Goal: Task Accomplishment & Management: Complete application form

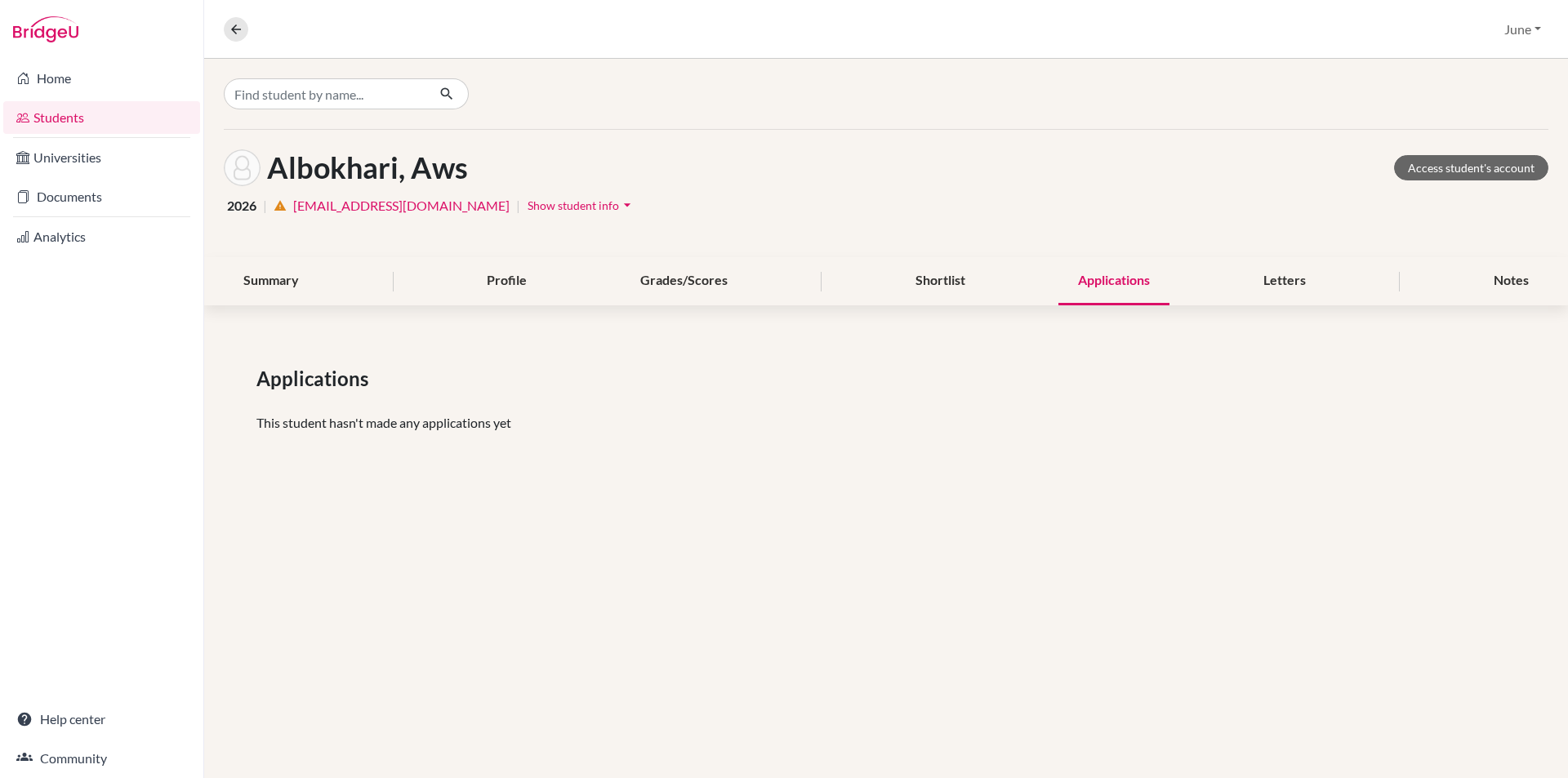
click at [63, 111] on link "Students" at bounding box center [102, 117] width 197 height 33
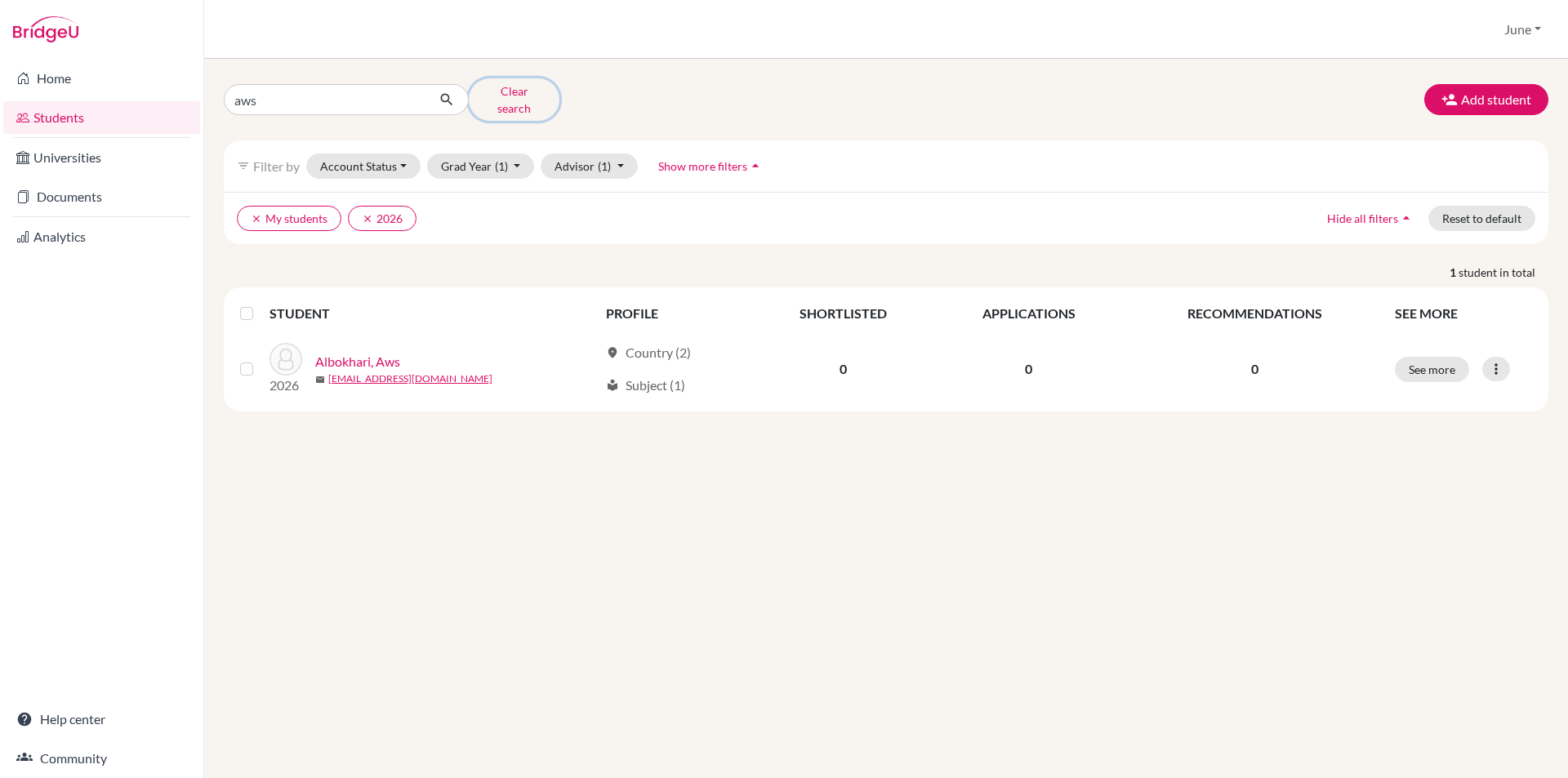
click at [518, 93] on button "Clear search" at bounding box center [514, 100] width 91 height 42
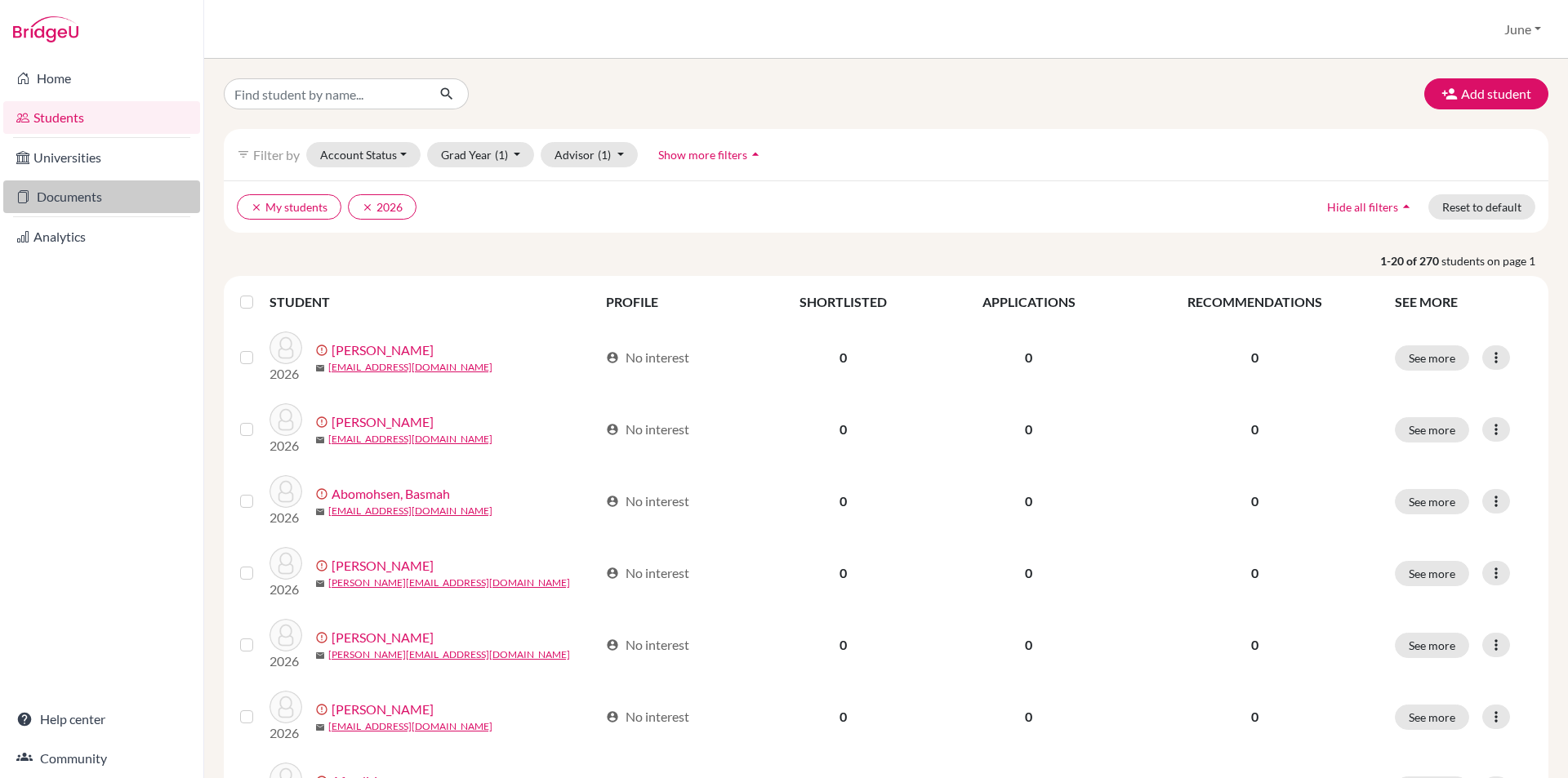
click at [68, 199] on link "Documents" at bounding box center [102, 196] width 197 height 33
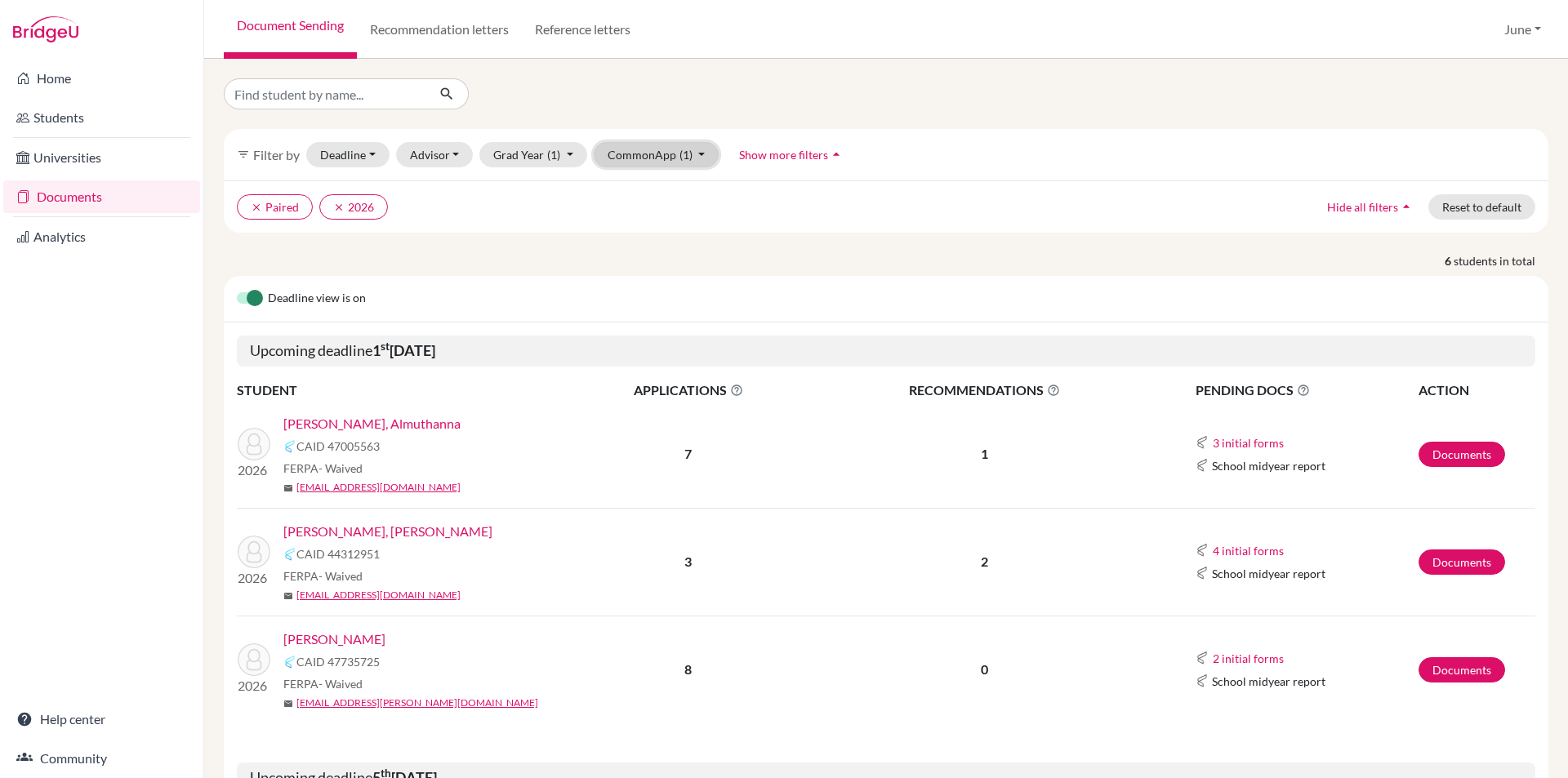
click at [701, 151] on button "CommonApp (1)" at bounding box center [657, 155] width 126 height 26
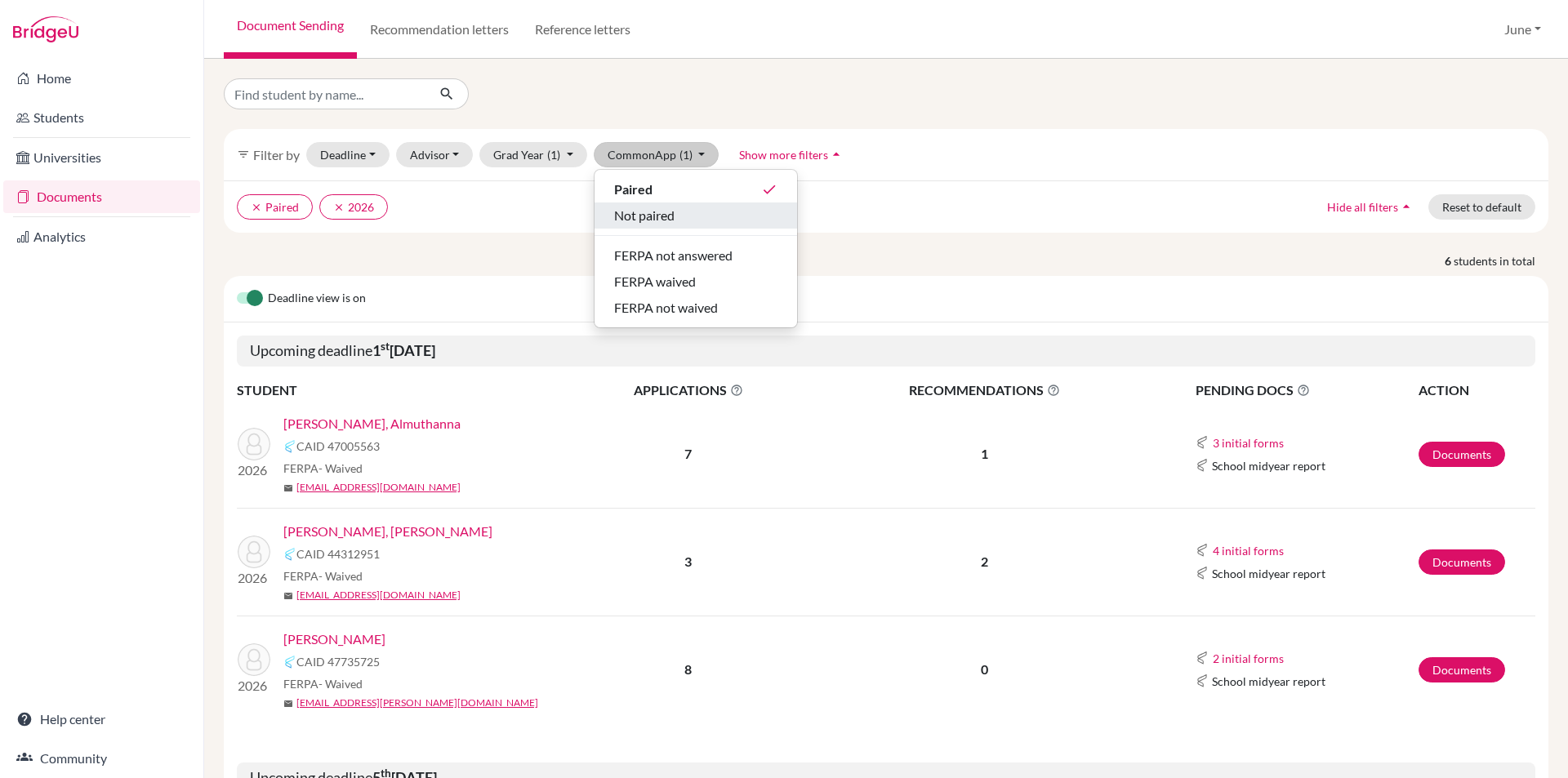
click at [644, 216] on span "Not paired" at bounding box center [644, 216] width 60 height 20
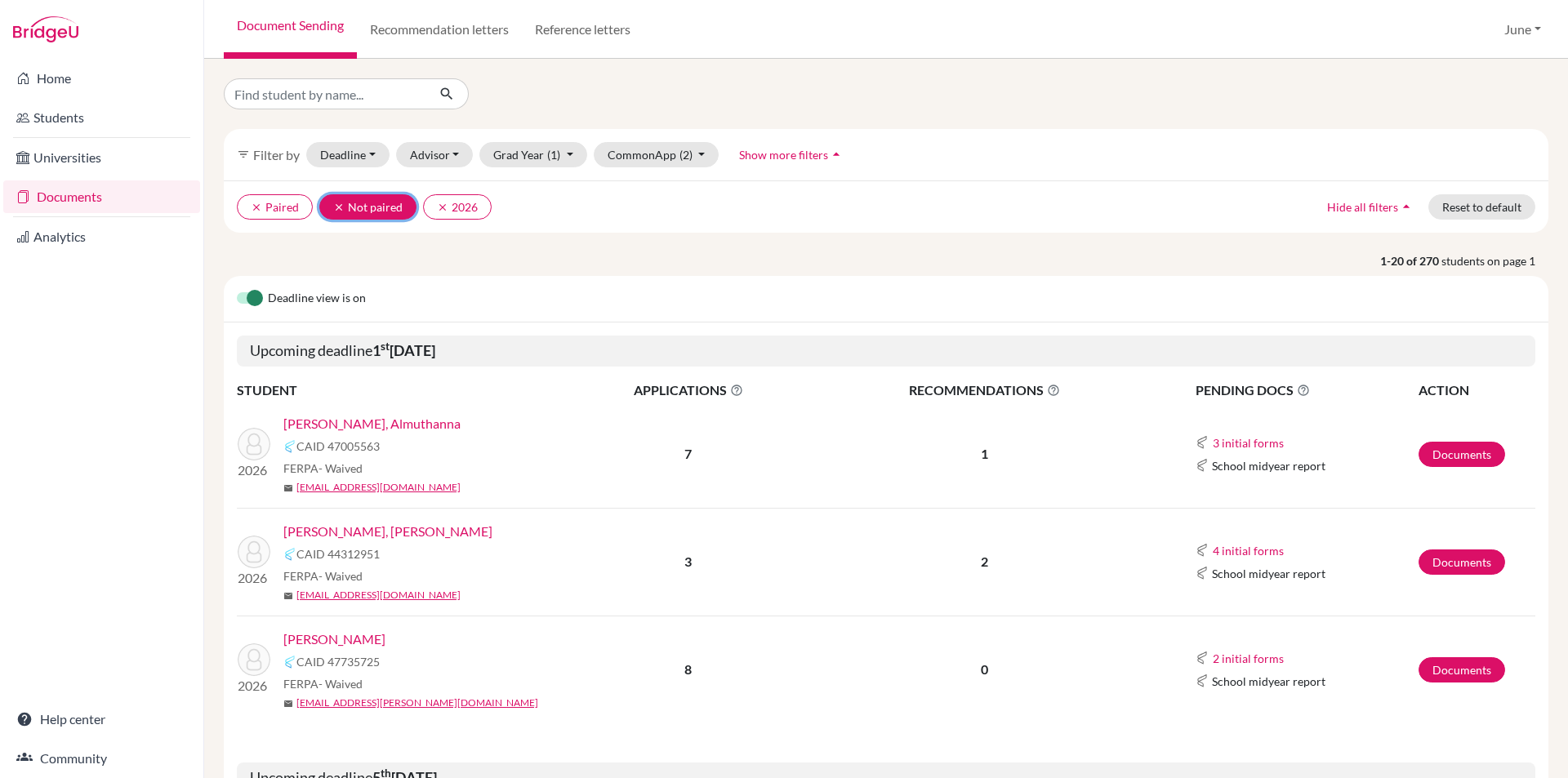
click at [335, 203] on icon "clear" at bounding box center [339, 208] width 12 height 12
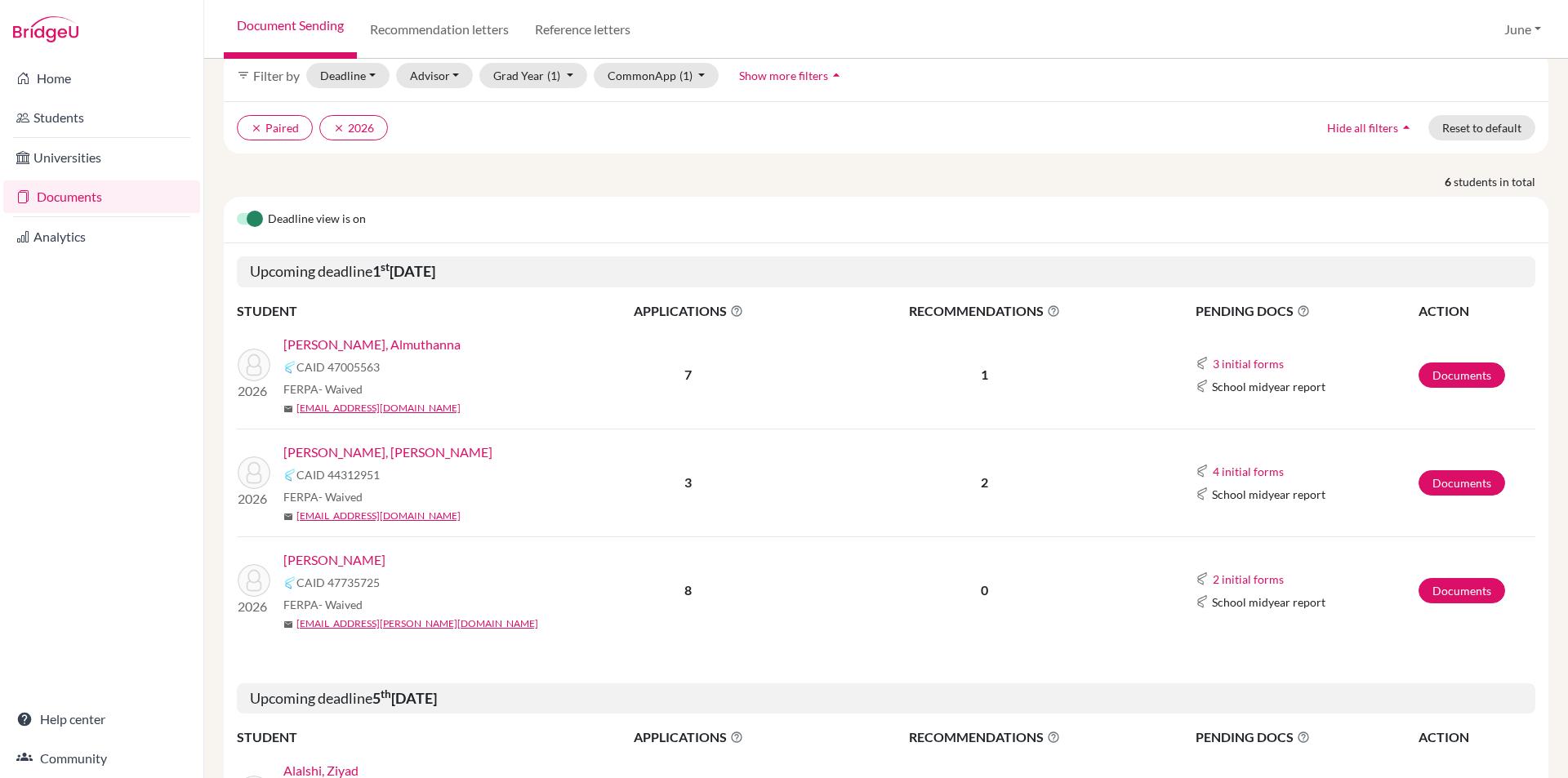
scroll to position [50, 0]
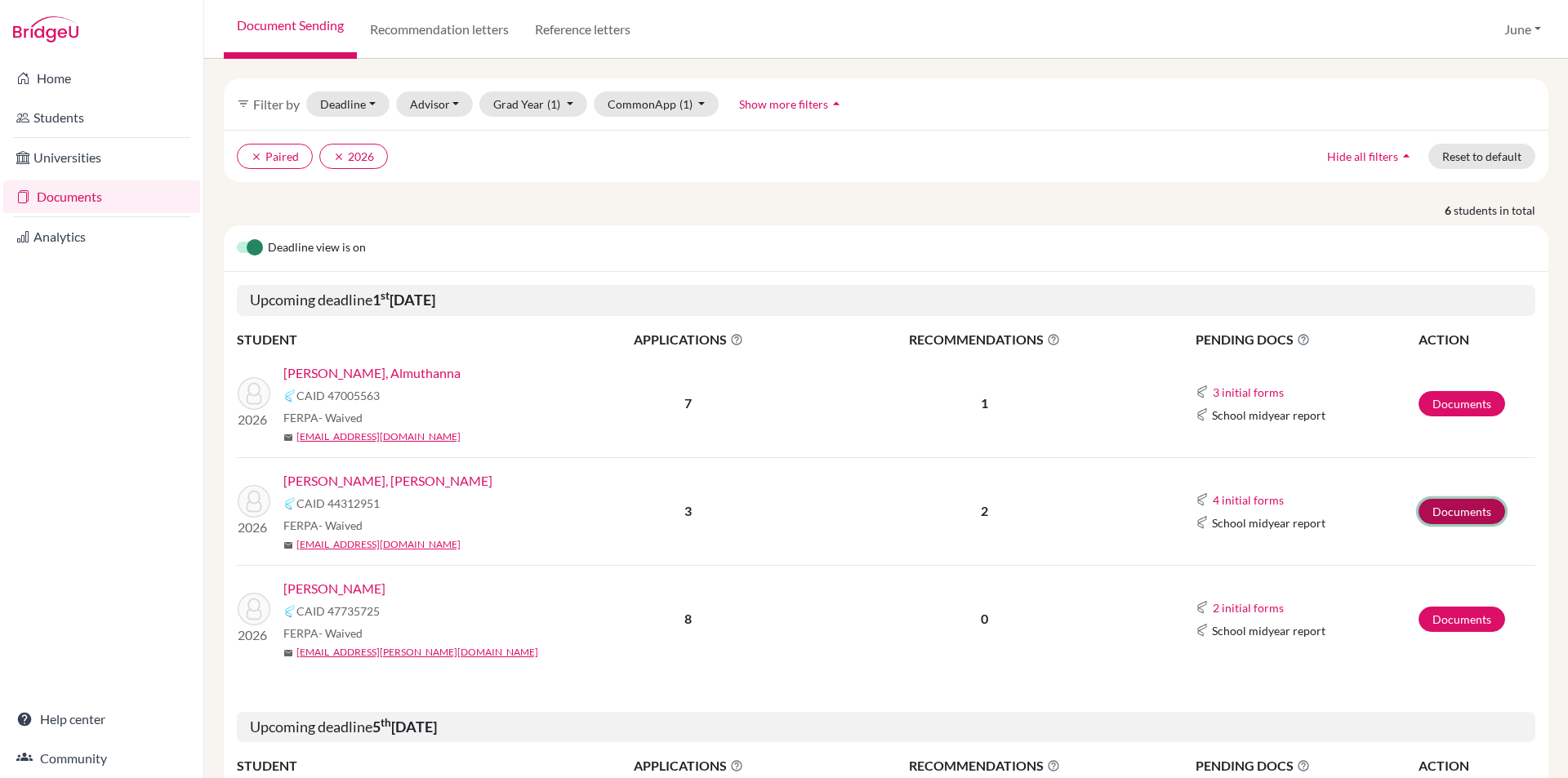
click at [1434, 516] on link "Documents" at bounding box center [1462, 512] width 87 height 26
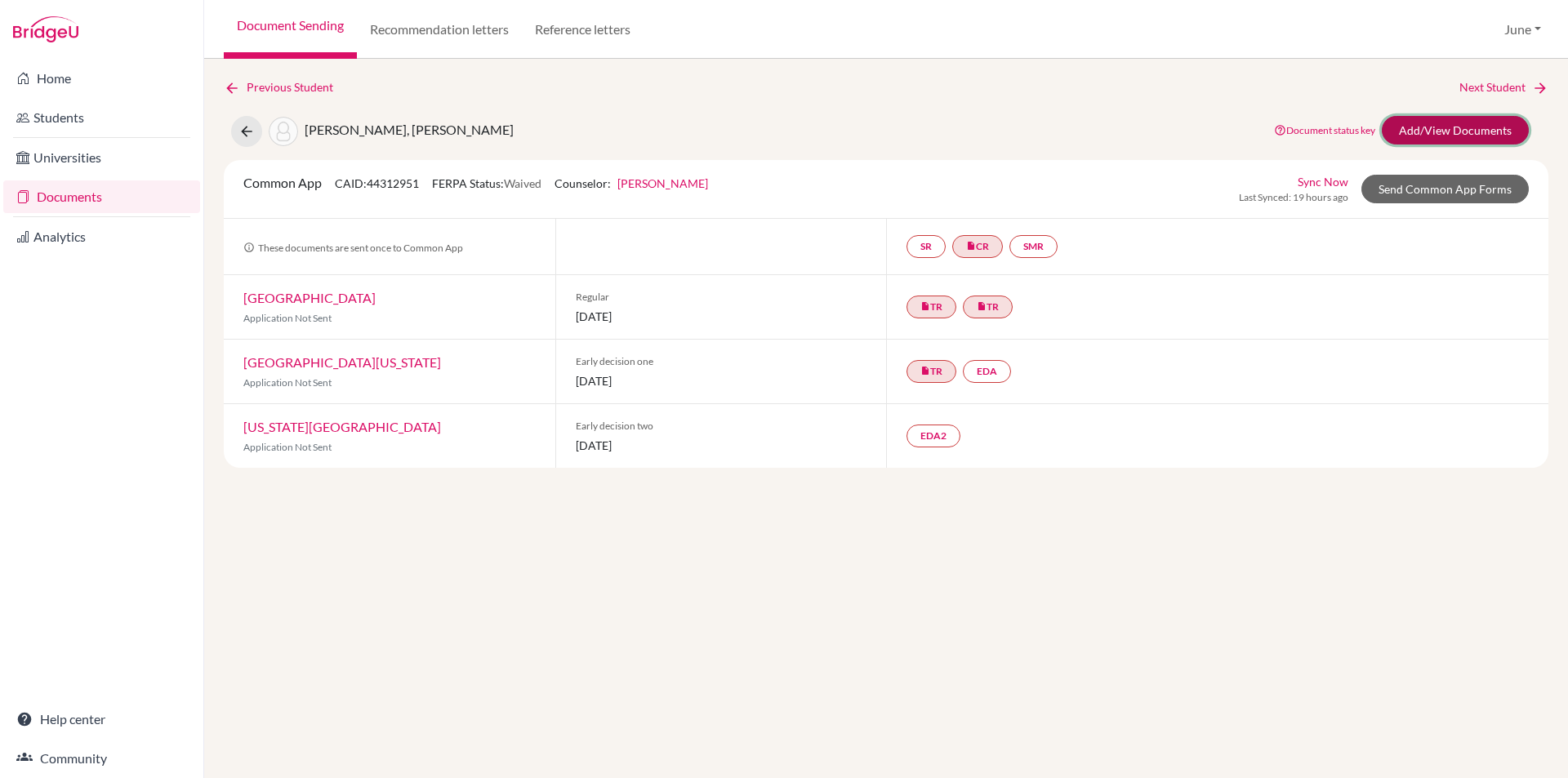
click at [1458, 130] on link "Add/View Documents" at bounding box center [1455, 130] width 147 height 29
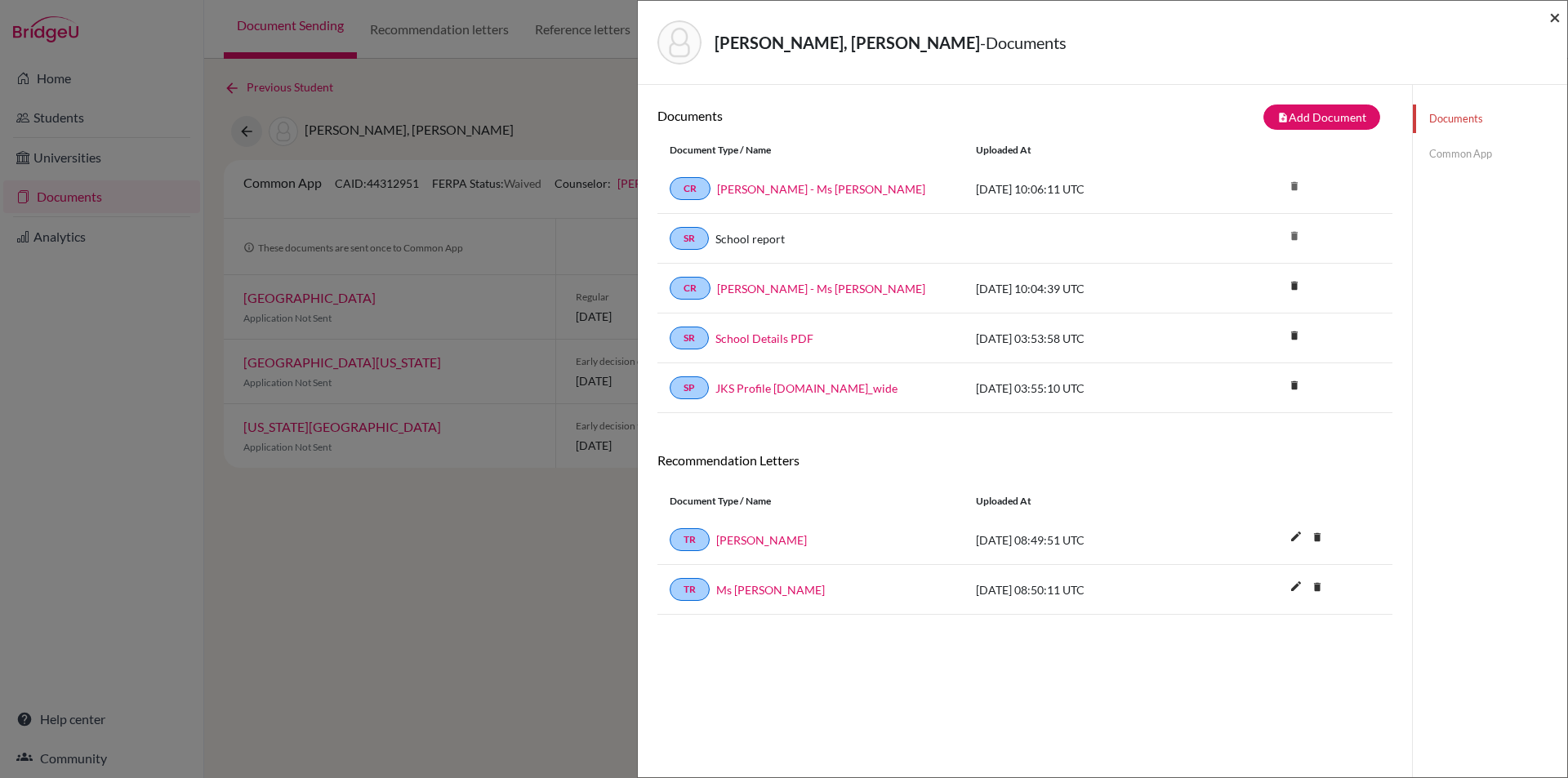
click at [1555, 17] on span "×" at bounding box center [1555, 17] width 12 height 24
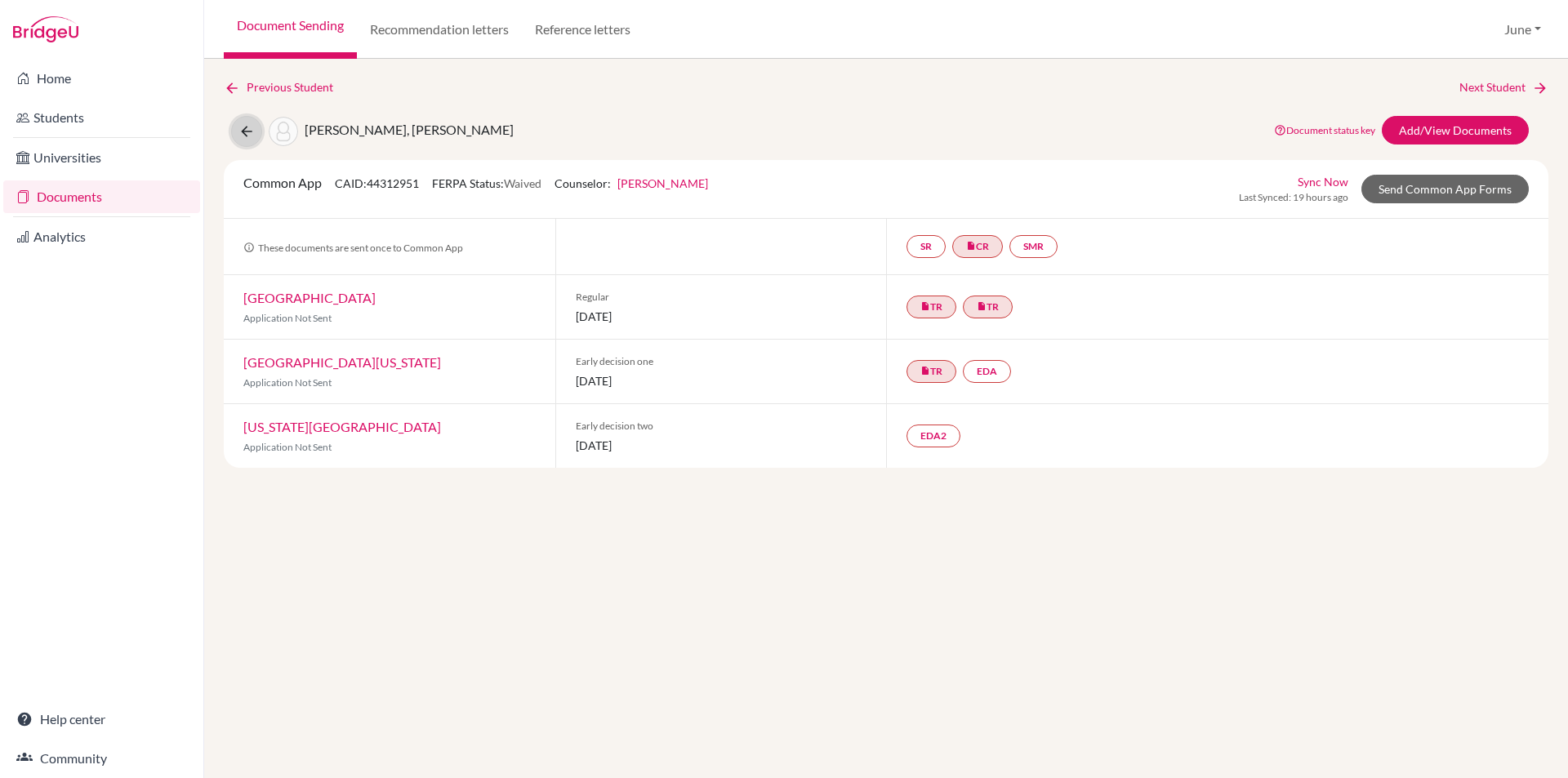
click at [246, 130] on icon at bounding box center [247, 131] width 17 height 17
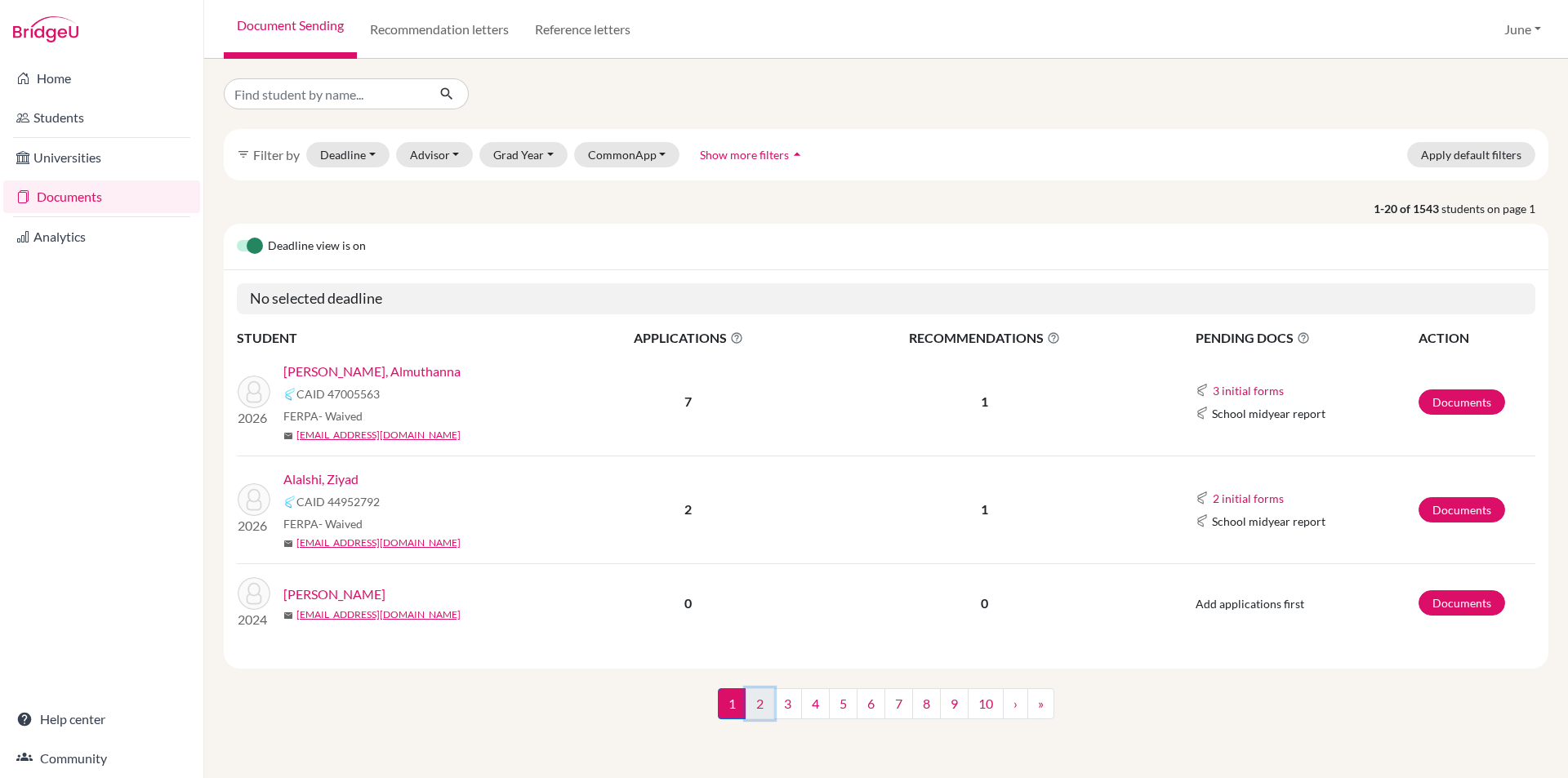
click at [751, 706] on link "2" at bounding box center [759, 703] width 29 height 31
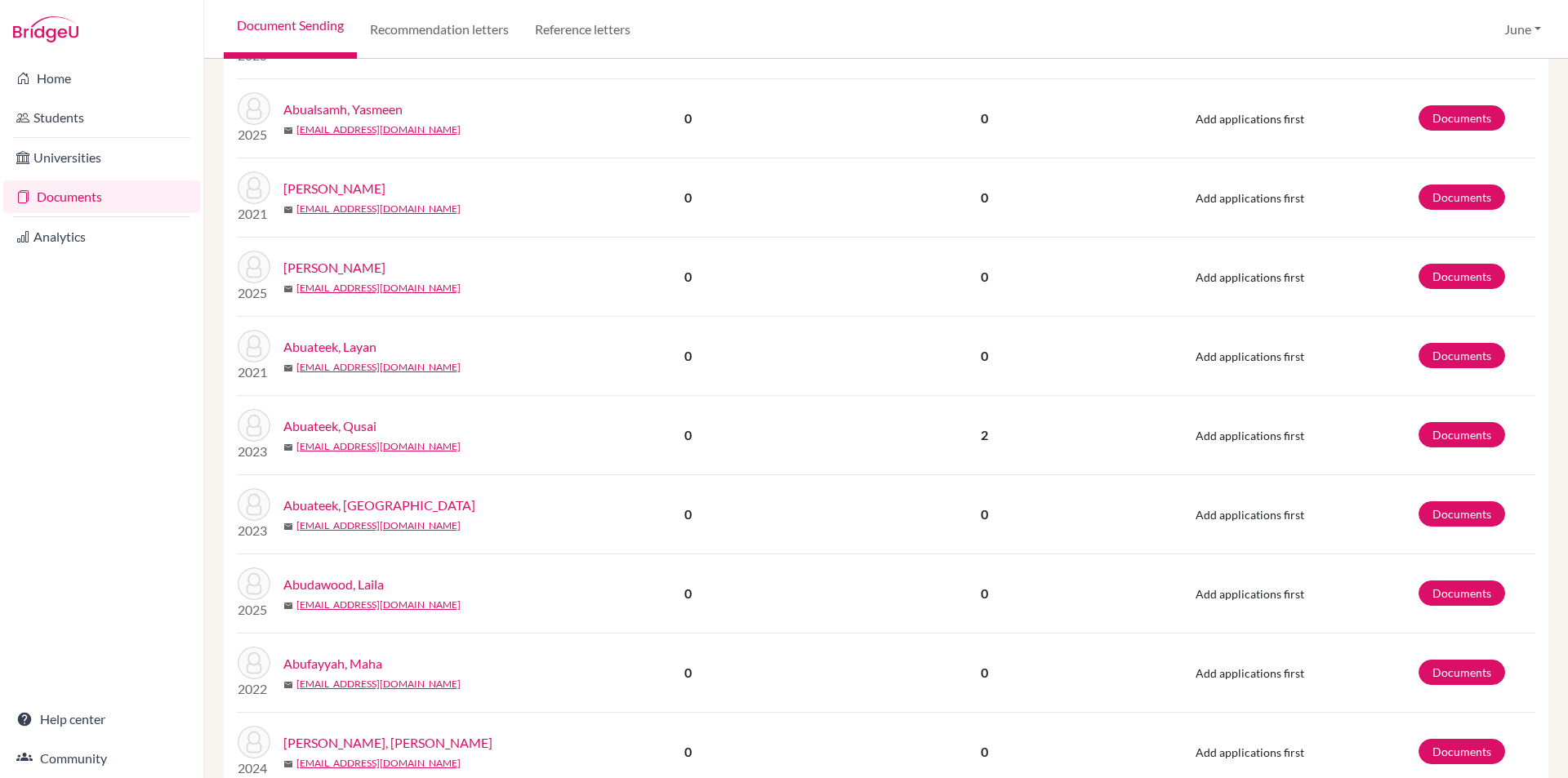
scroll to position [1283, 0]
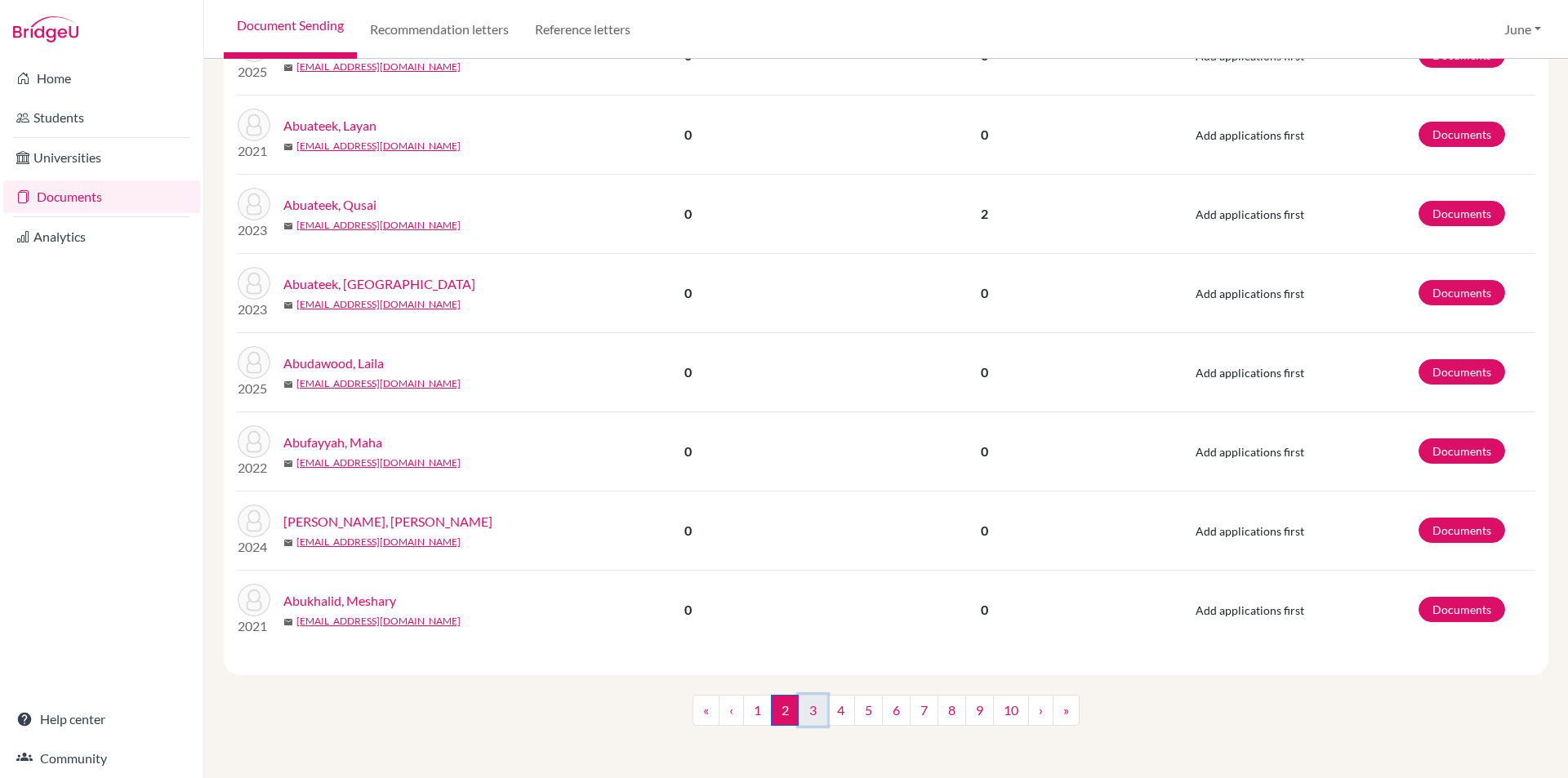
click at [807, 714] on link "3" at bounding box center [813, 710] width 29 height 31
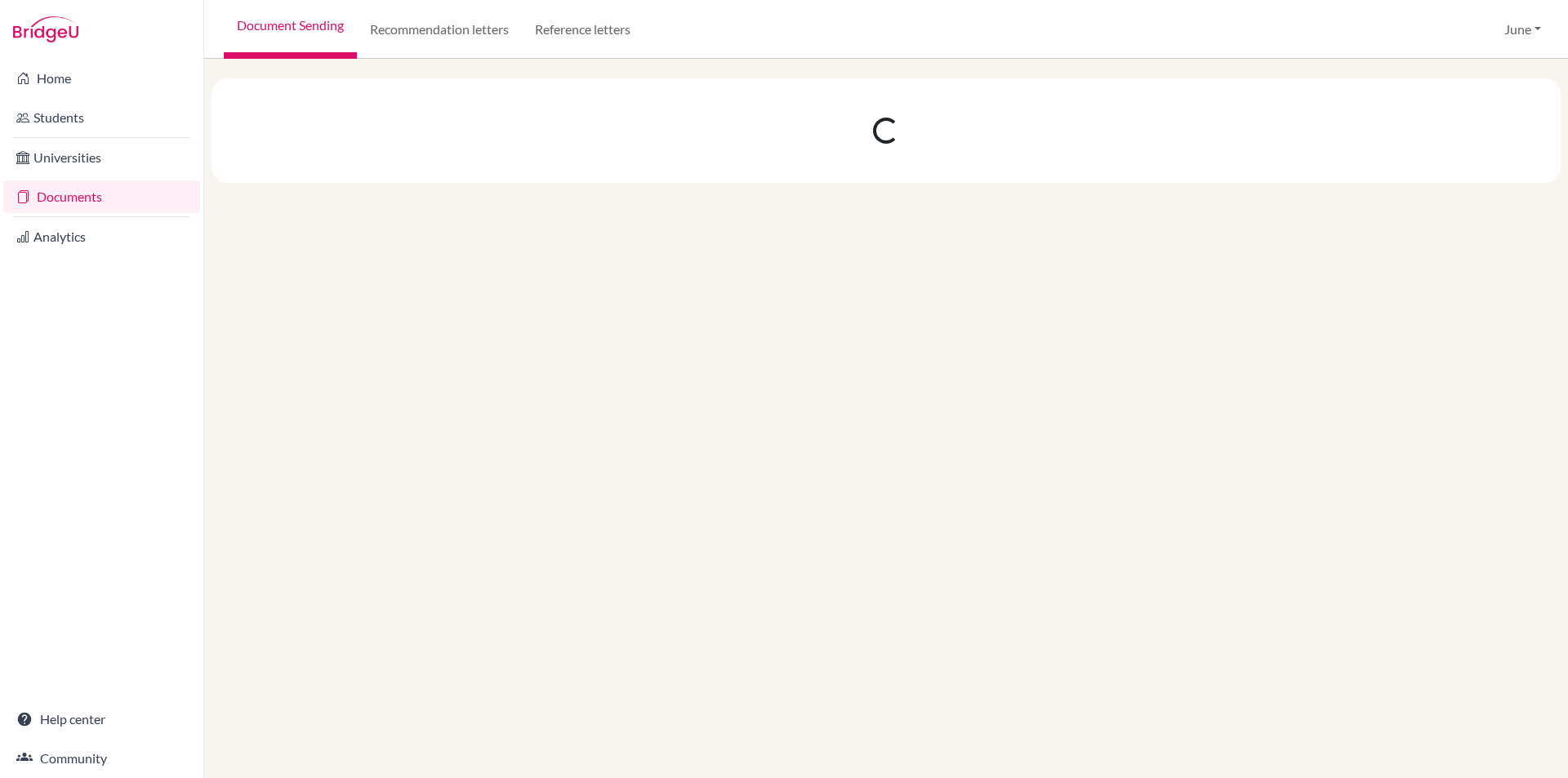
scroll to position [0, 0]
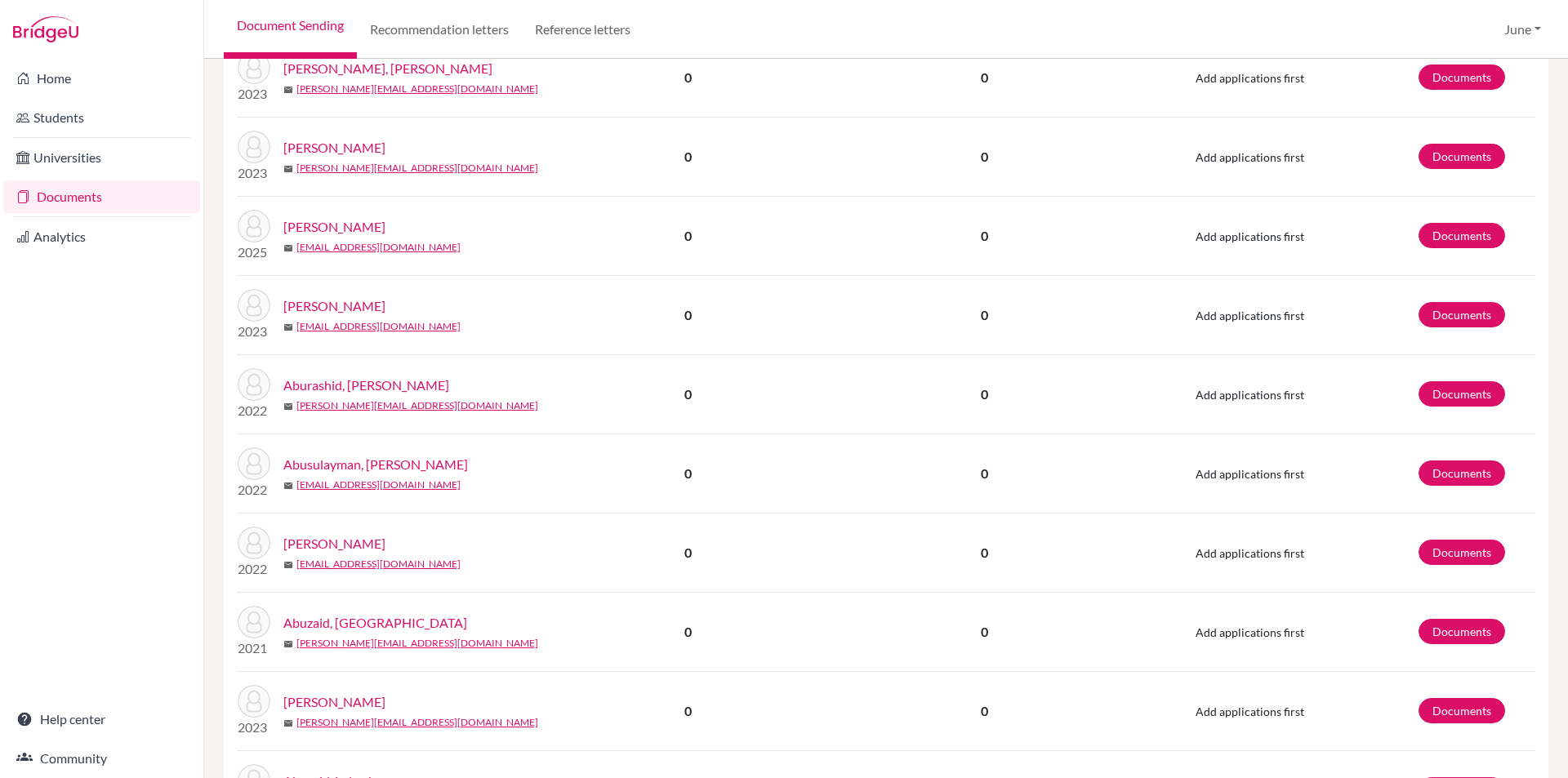
scroll to position [466, 0]
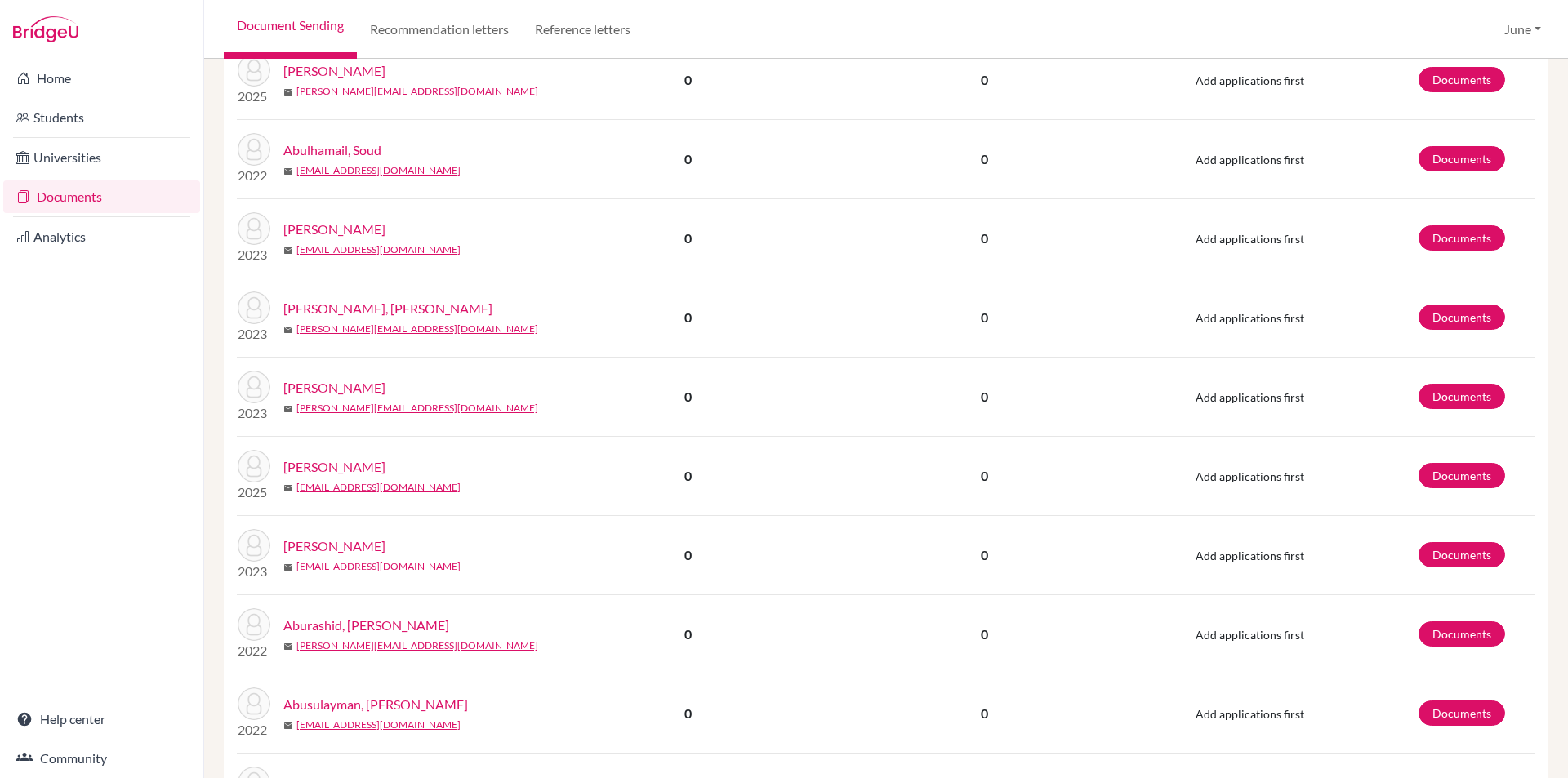
click at [50, 195] on link "Documents" at bounding box center [102, 196] width 197 height 33
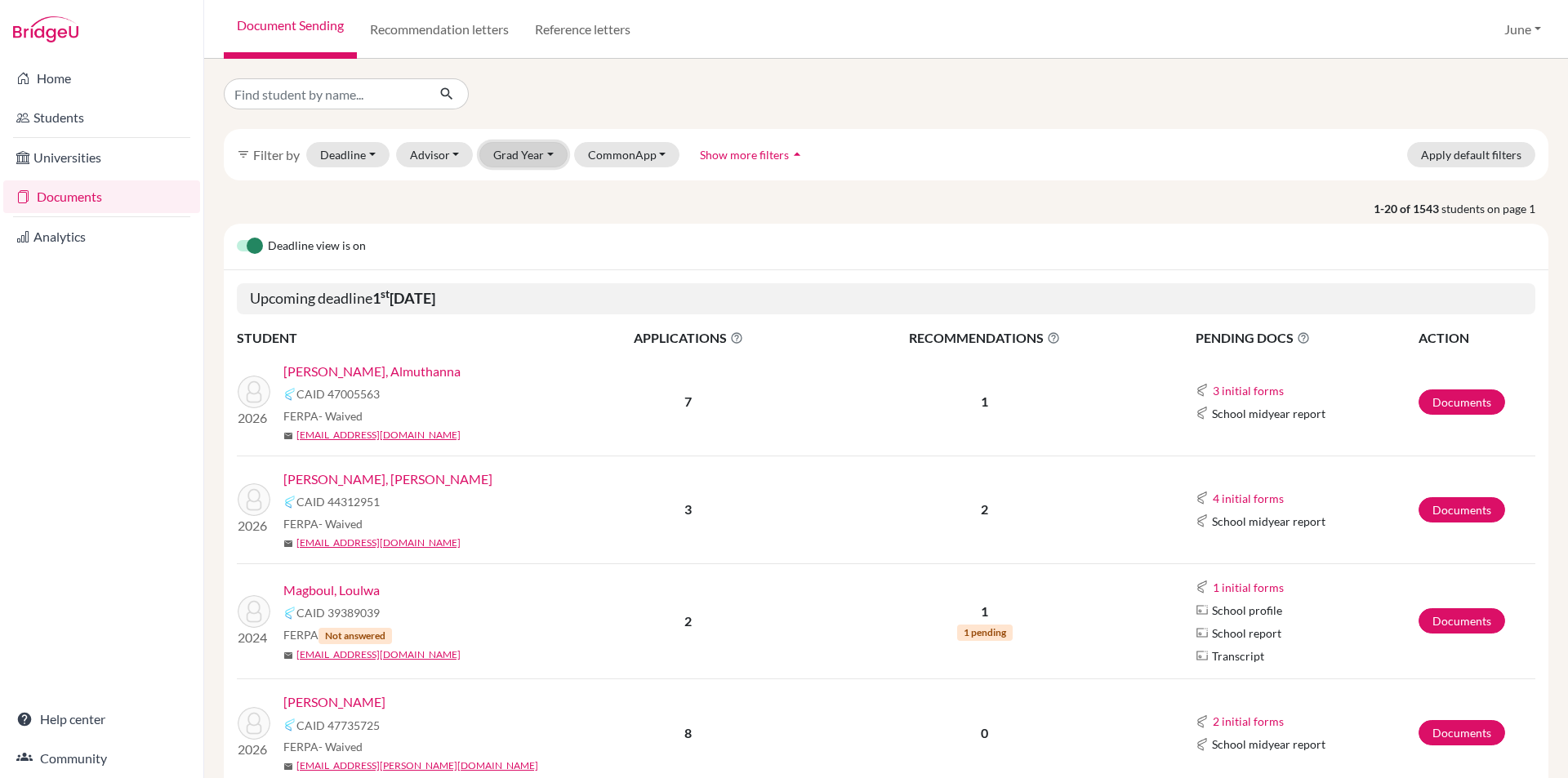
click at [544, 156] on button "Grad Year" at bounding box center [523, 155] width 88 height 26
click at [519, 184] on span "2026" at bounding box center [515, 189] width 30 height 20
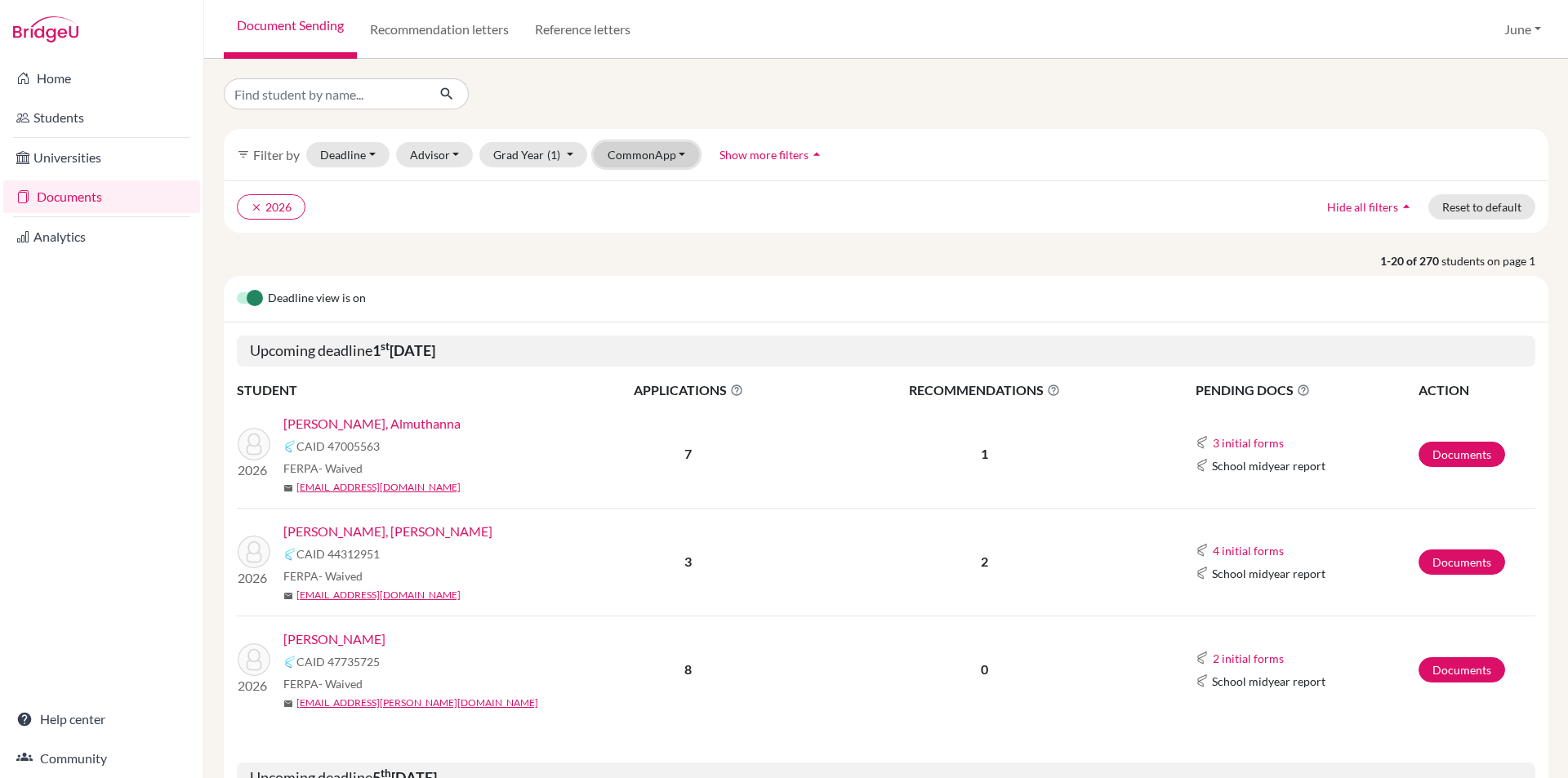
click at [672, 153] on button "CommonApp" at bounding box center [647, 155] width 107 height 26
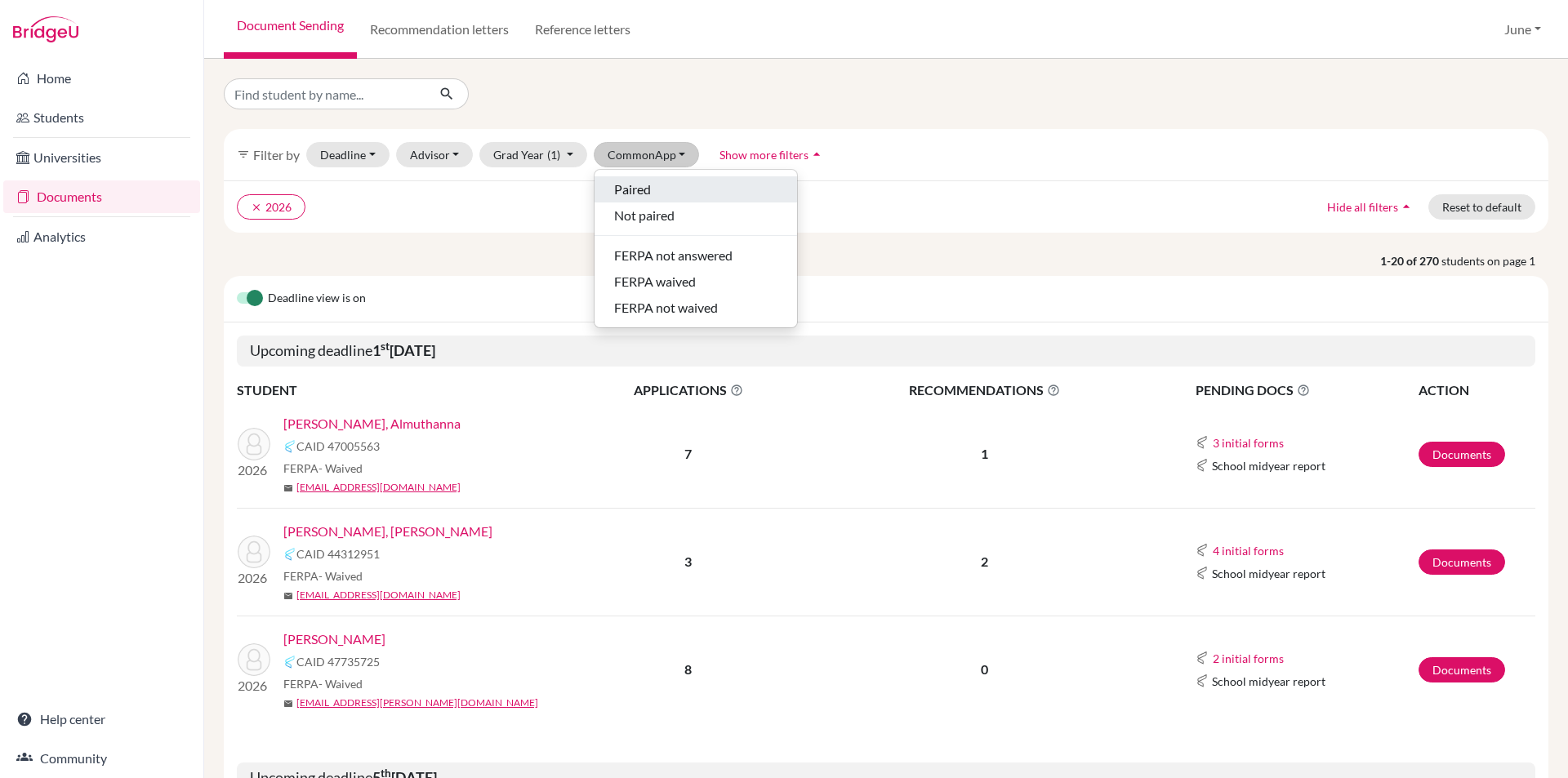
click at [640, 191] on span "Paired" at bounding box center [632, 189] width 36 height 20
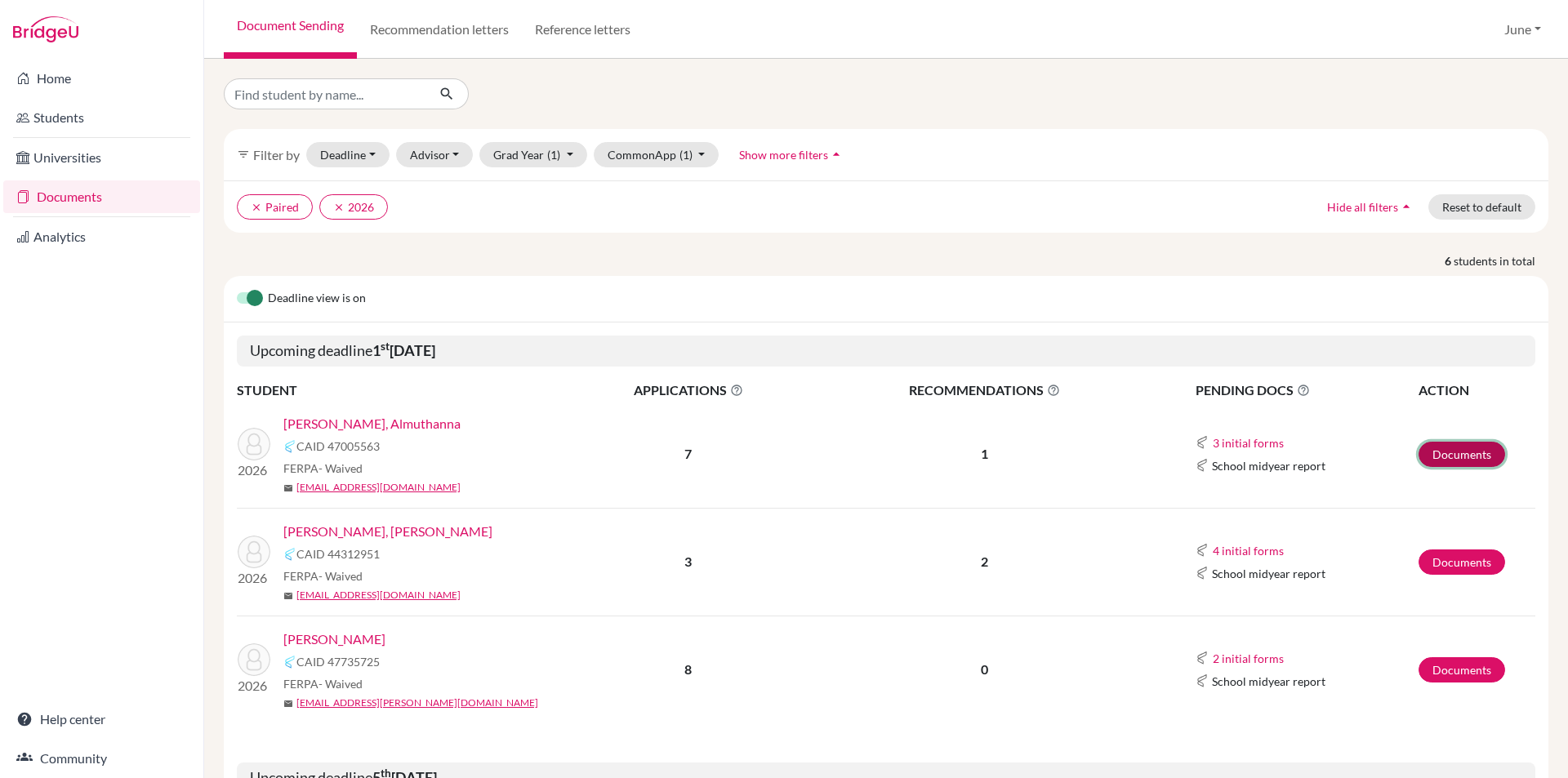
click at [1462, 445] on link "Documents" at bounding box center [1462, 455] width 87 height 26
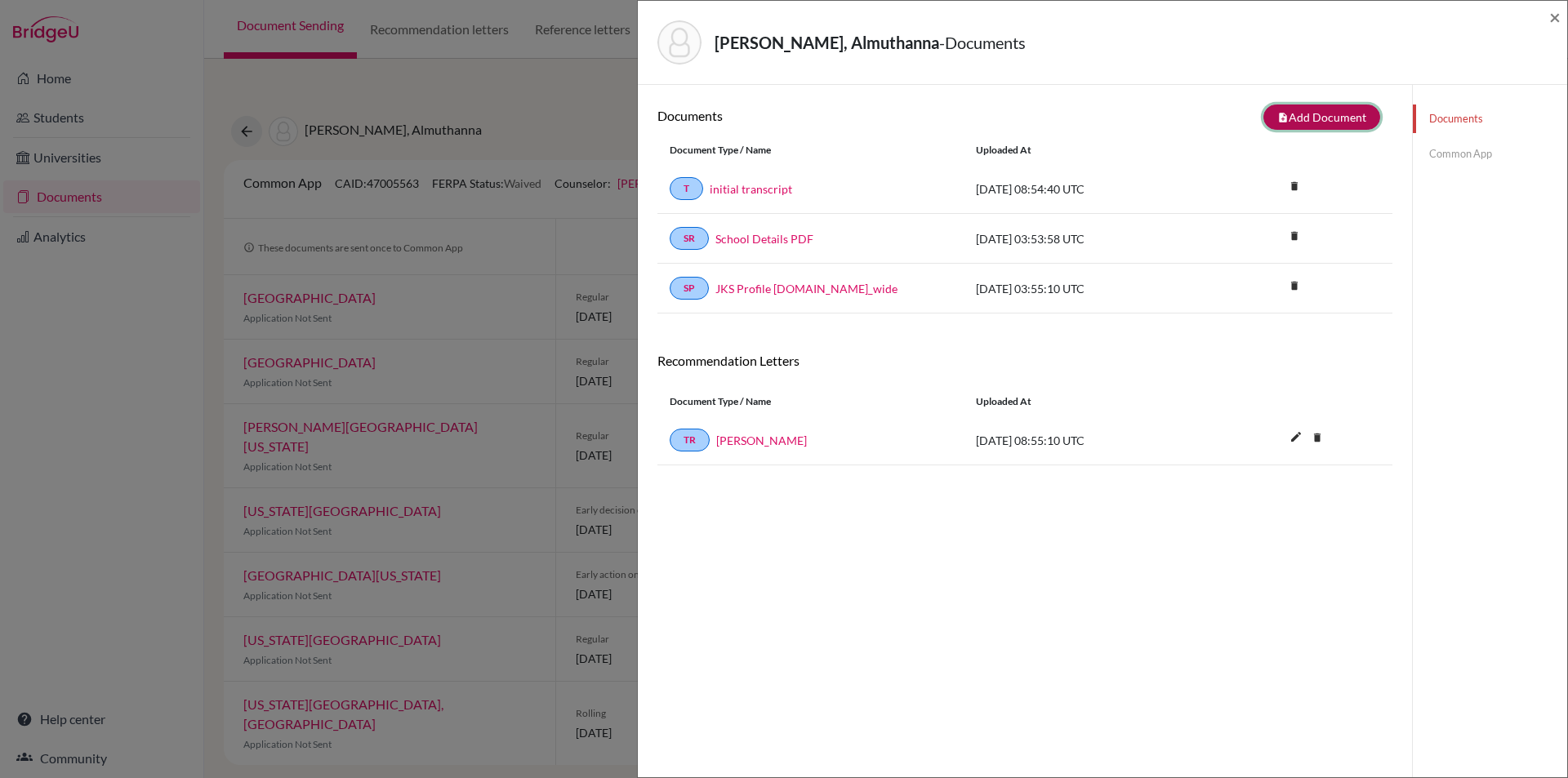
click at [1309, 116] on button "note_add Add Document" at bounding box center [1321, 117] width 116 height 26
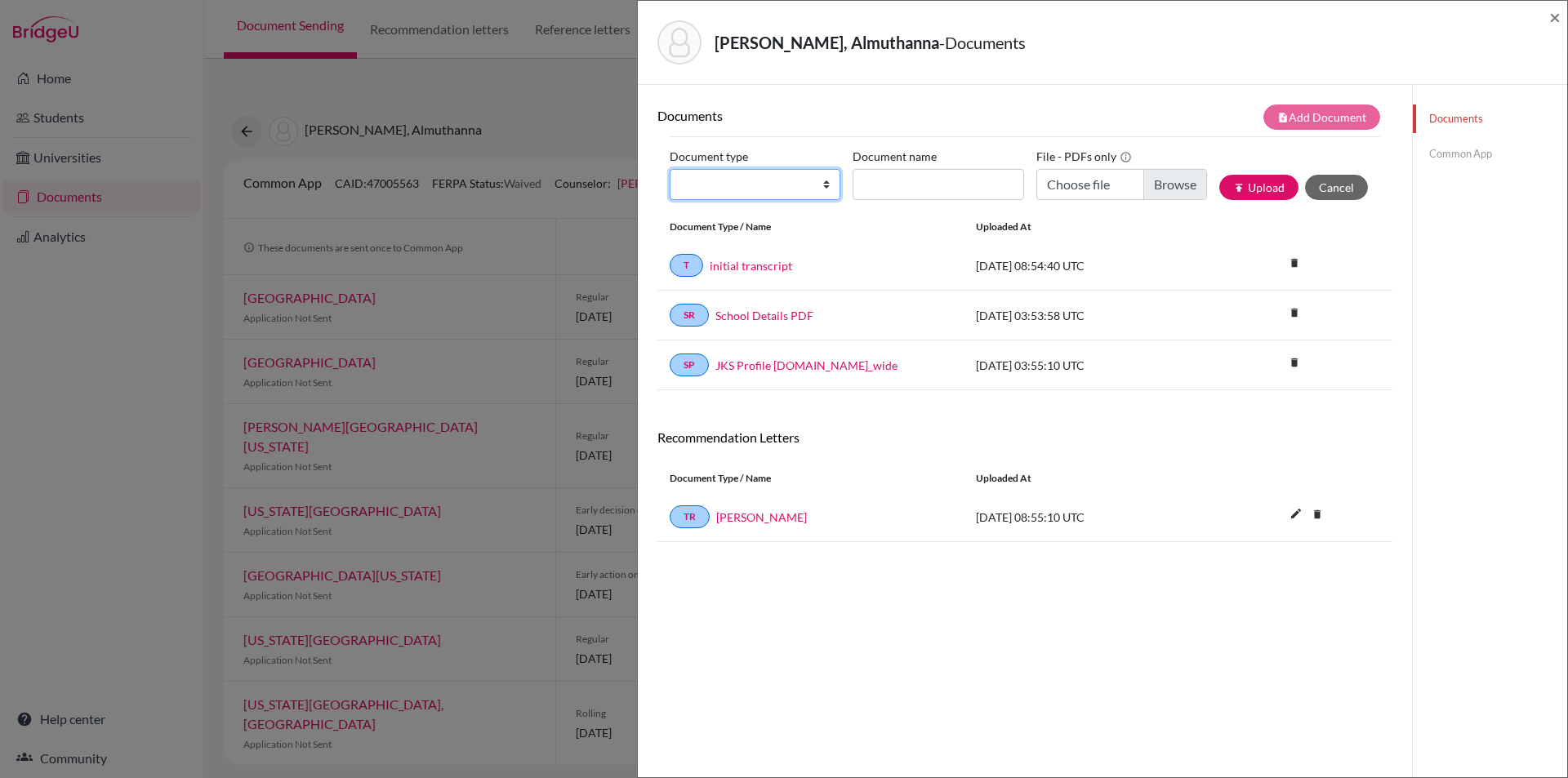
click at [820, 182] on select "Change explanation for Common App reports Counselor recommendation Internationa…" at bounding box center [754, 183] width 171 height 31
select select "4"
click at [670, 169] on select "Change explanation for Common App reports Counselor recommendation Internationa…" at bounding box center [754, 183] width 171 height 31
click at [935, 183] on input "Document name" at bounding box center [938, 183] width 171 height 31
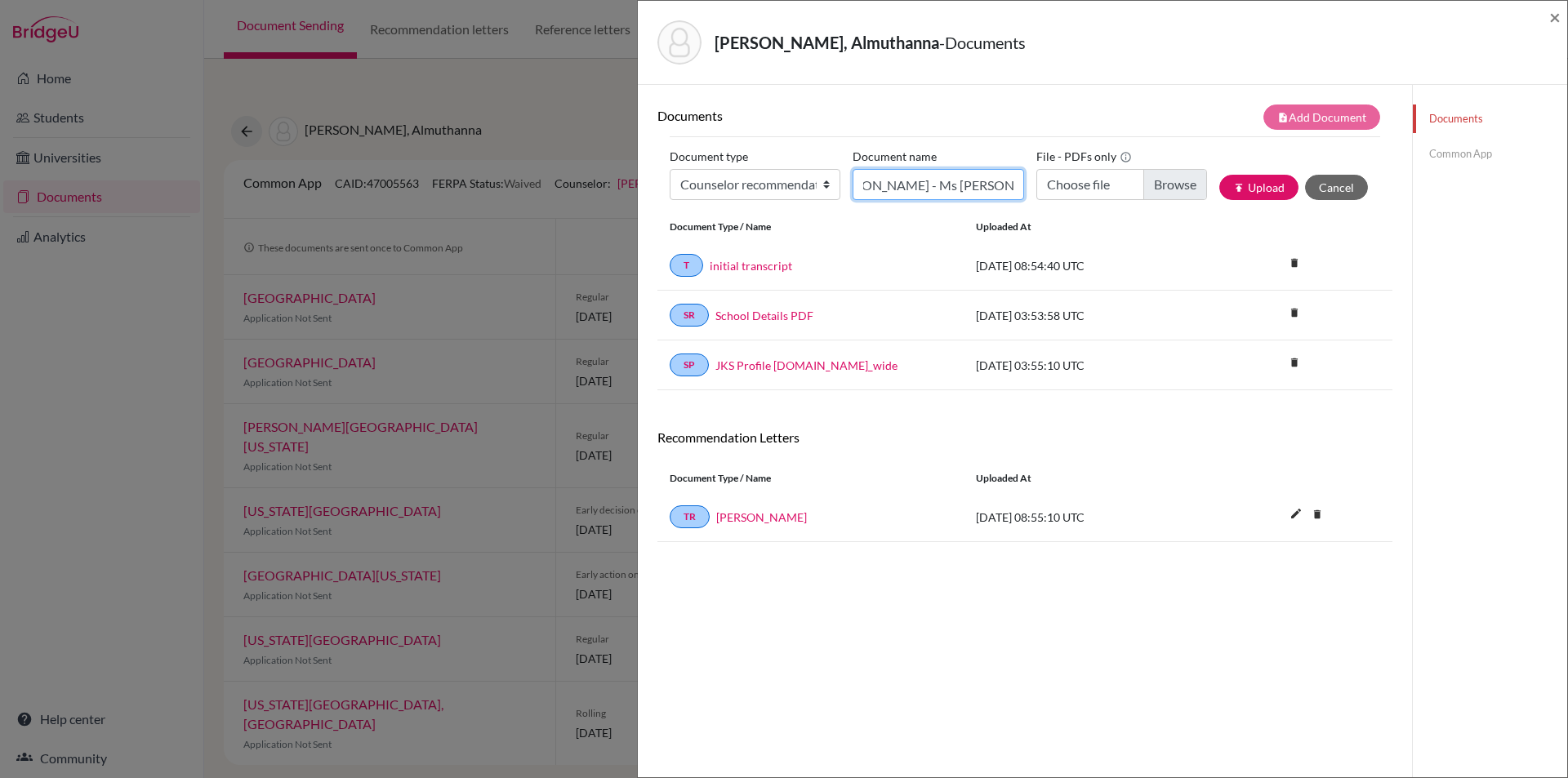
type input "Almuthanna Alshibani - Ms June"
click at [1168, 184] on input "Choose file" at bounding box center [1121, 183] width 171 height 31
type input "C:\fakepath\Almuthanna Alshibani - Ms June.pdf"
click at [1234, 182] on icon "publish" at bounding box center [1240, 188] width 12 height 12
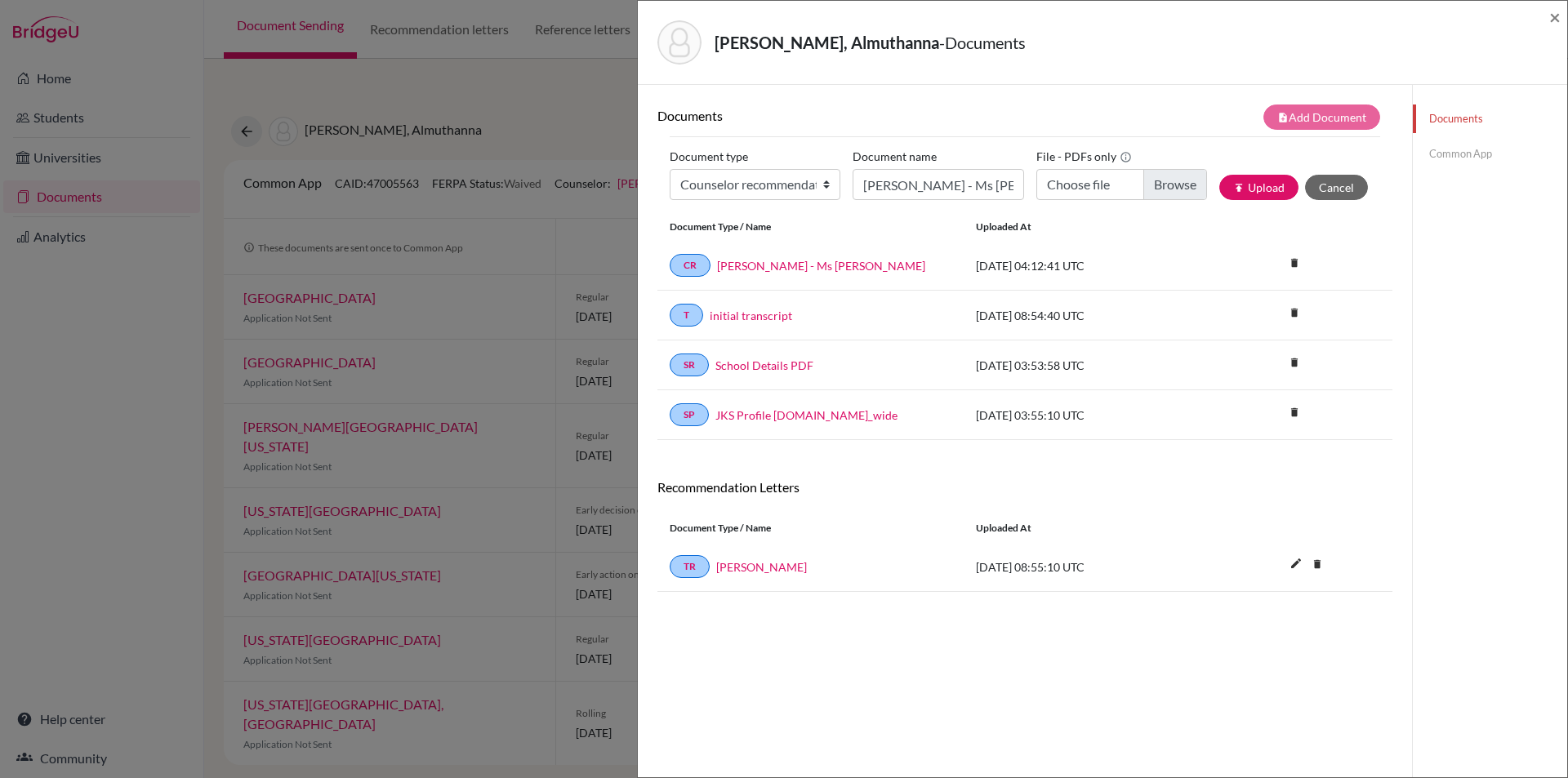
click at [1443, 151] on link "Common App" at bounding box center [1490, 154] width 155 height 29
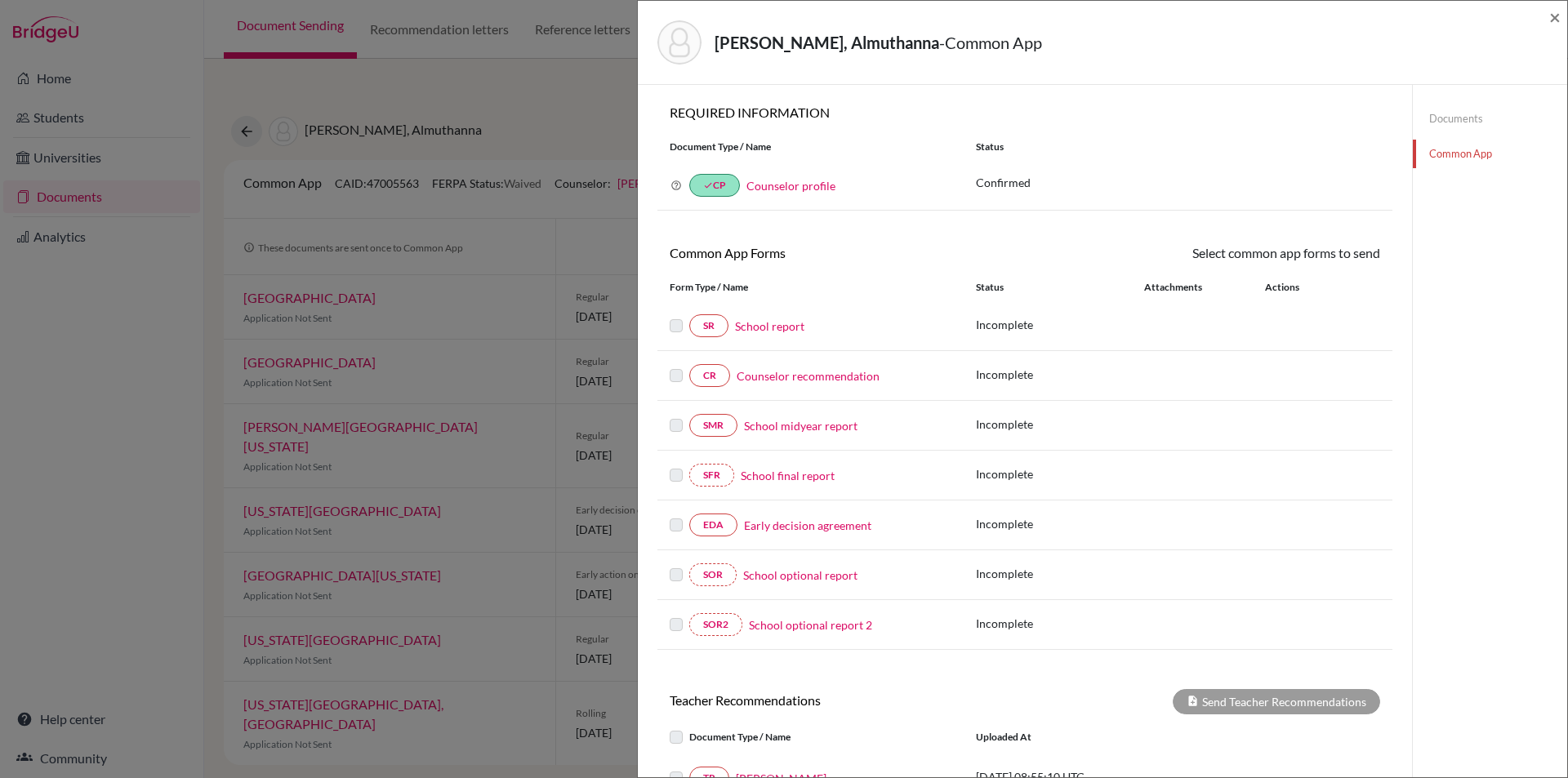
click at [786, 376] on link "Counselor recommendation" at bounding box center [808, 376] width 143 height 17
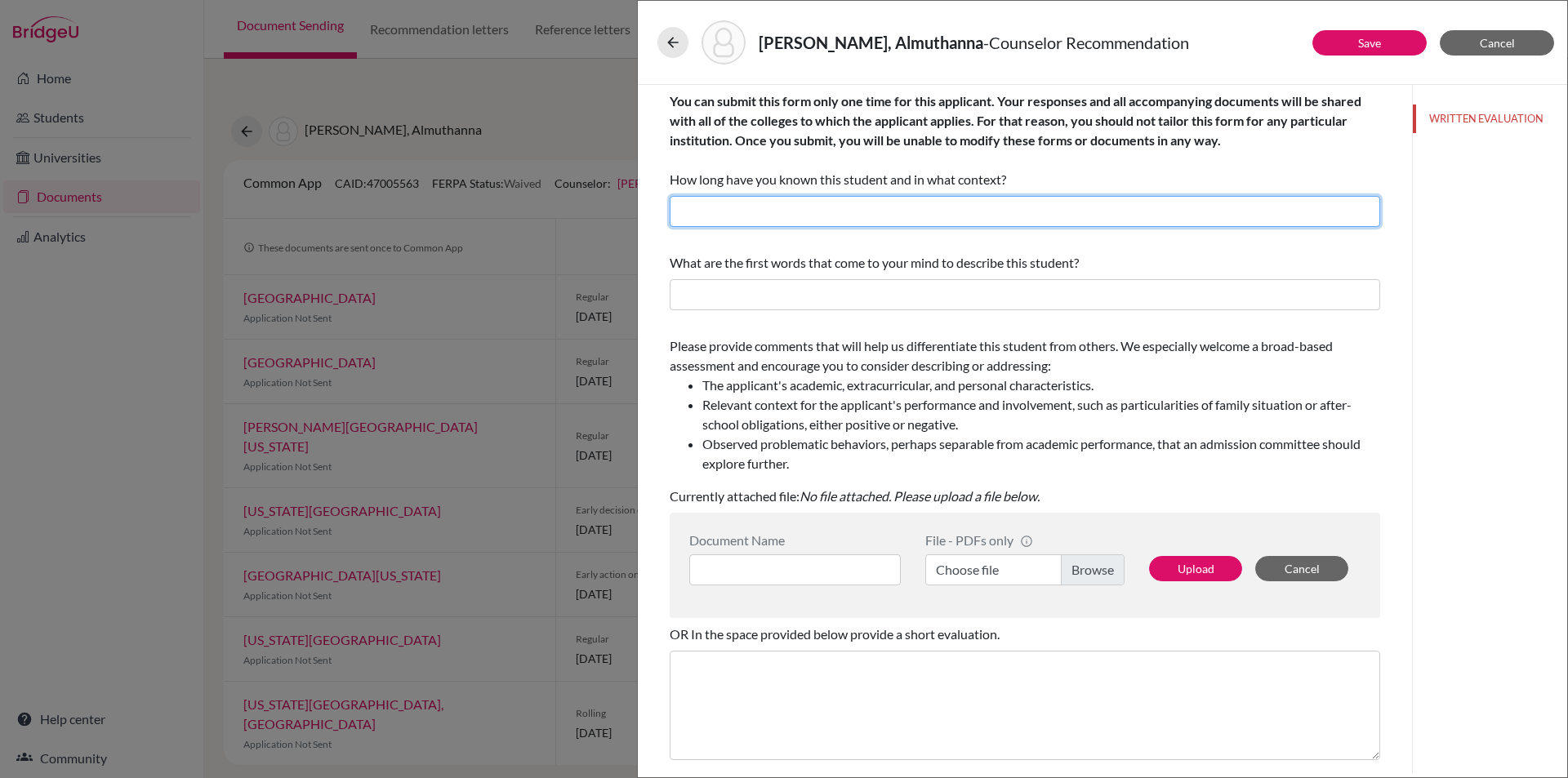
click at [768, 207] on input "text" at bounding box center [1025, 211] width 711 height 31
click at [1037, 208] on input "I have nown Almuthanna for 3 years as his academic College COunselor." at bounding box center [1025, 211] width 711 height 31
click at [716, 212] on input "I have nown Almuthanna for 3 years as his academic College Counselor." at bounding box center [1025, 211] width 711 height 31
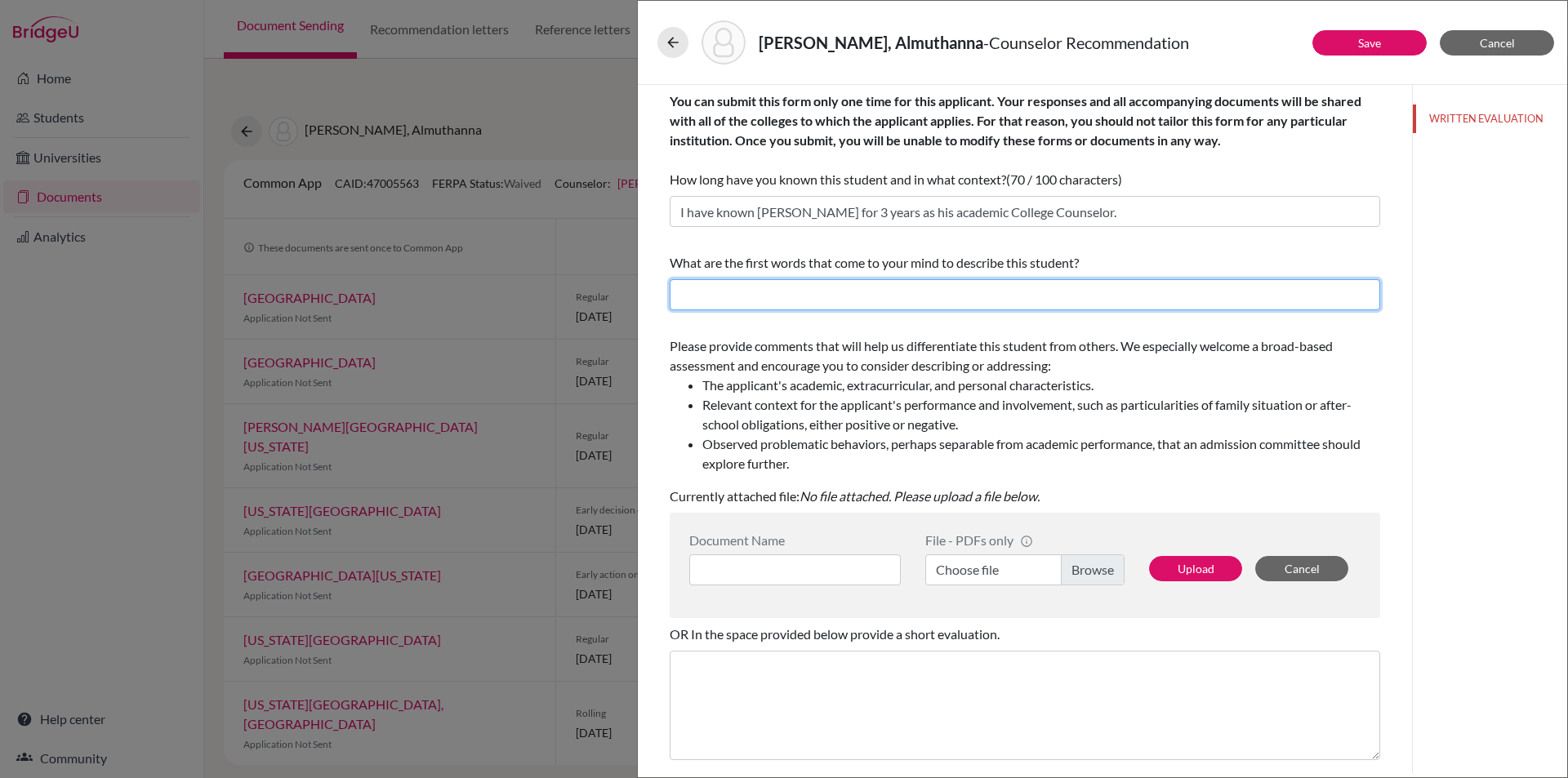
click at [878, 289] on input "text" at bounding box center [1025, 294] width 711 height 31
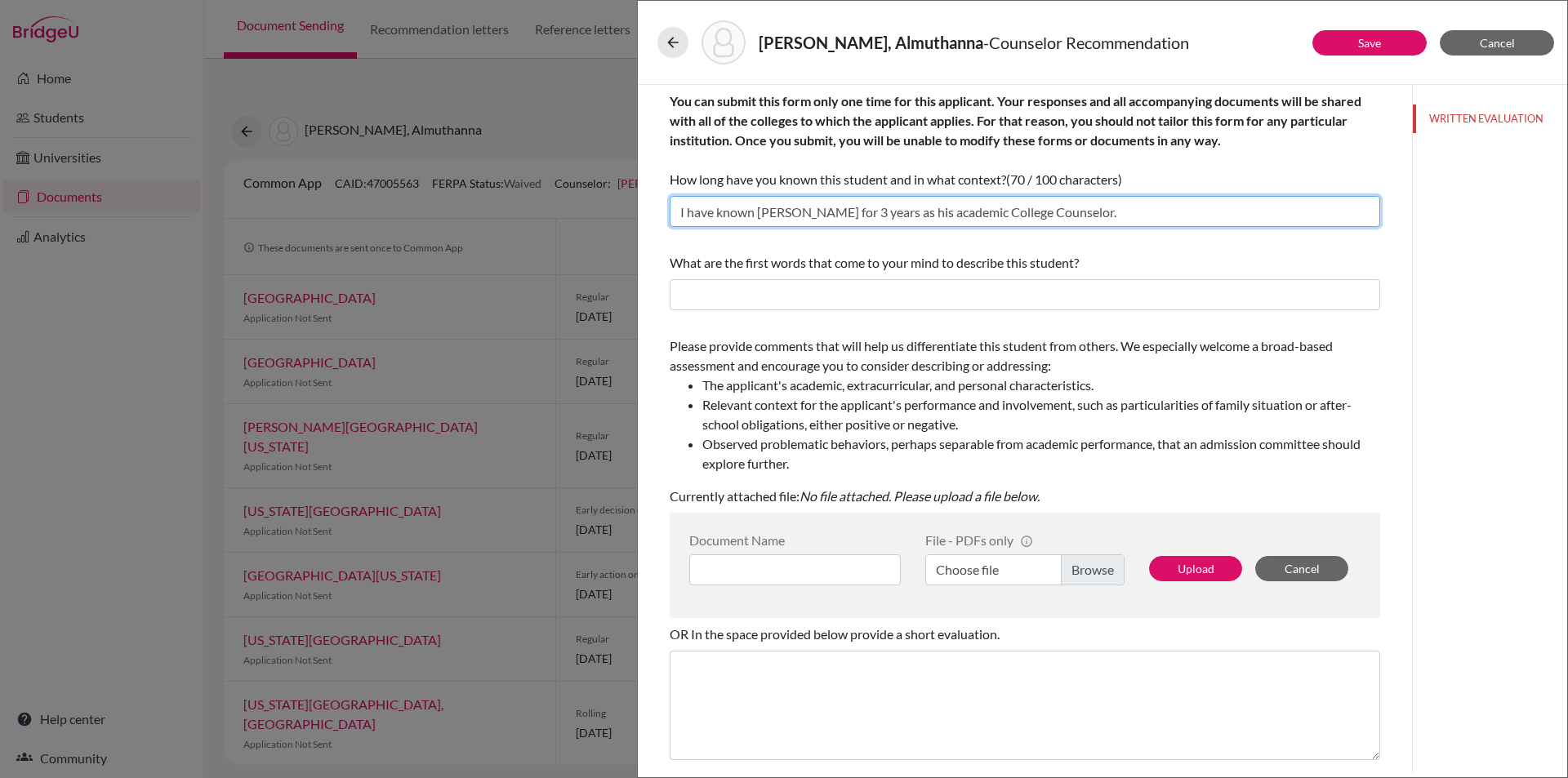
click at [857, 211] on input "I have known Almuthanna for 3 years as his academic College Counselor." at bounding box center [1025, 211] width 711 height 31
type input "I have known Almuthanna for three years as his academic College Counselor."
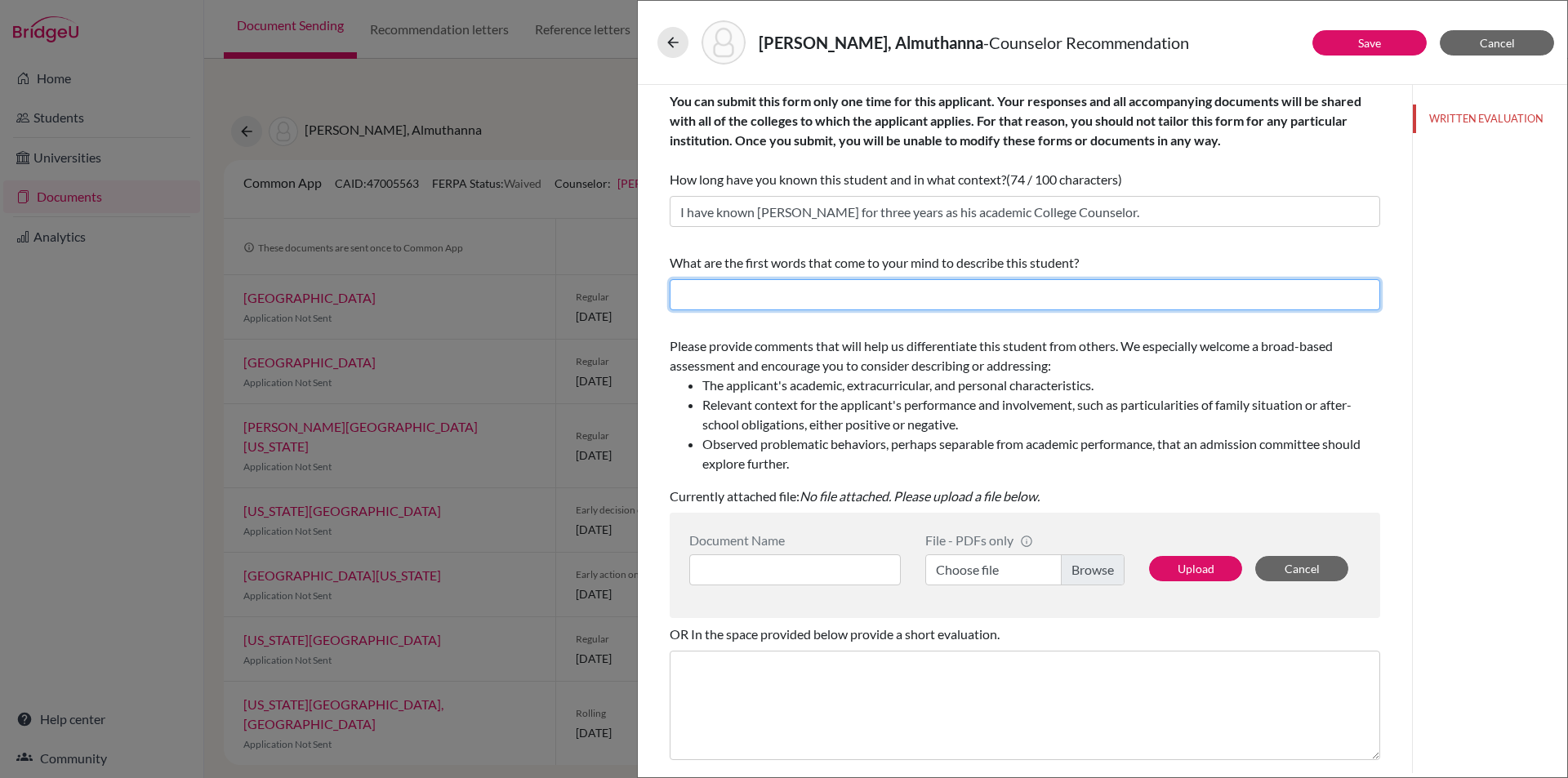
click at [797, 302] on input "text" at bounding box center [1025, 294] width 711 height 31
click at [1029, 289] on input "text" at bounding box center [1025, 294] width 711 height 31
type input "intellectually curious, academically ambitious, motivated, disciplined"
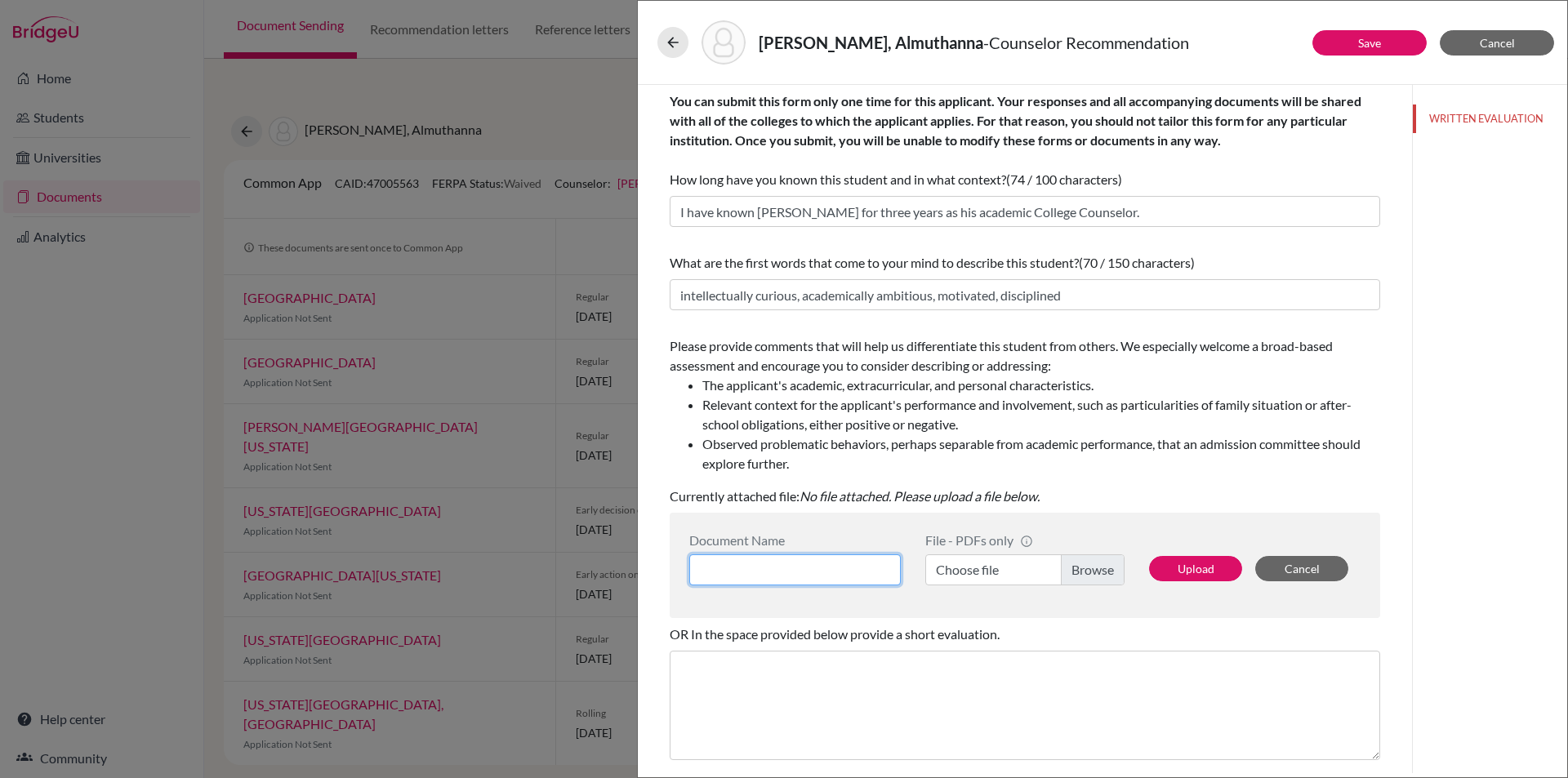
click at [851, 566] on input at bounding box center [795, 569] width 212 height 31
type input "Almuthanna Alshibani - Ms June"
click at [1091, 562] on label "Choose file" at bounding box center [1025, 569] width 199 height 31
click at [1091, 562] on input "Choose file" at bounding box center [1025, 569] width 199 height 31
click at [1186, 567] on button "Upload" at bounding box center [1195, 569] width 93 height 26
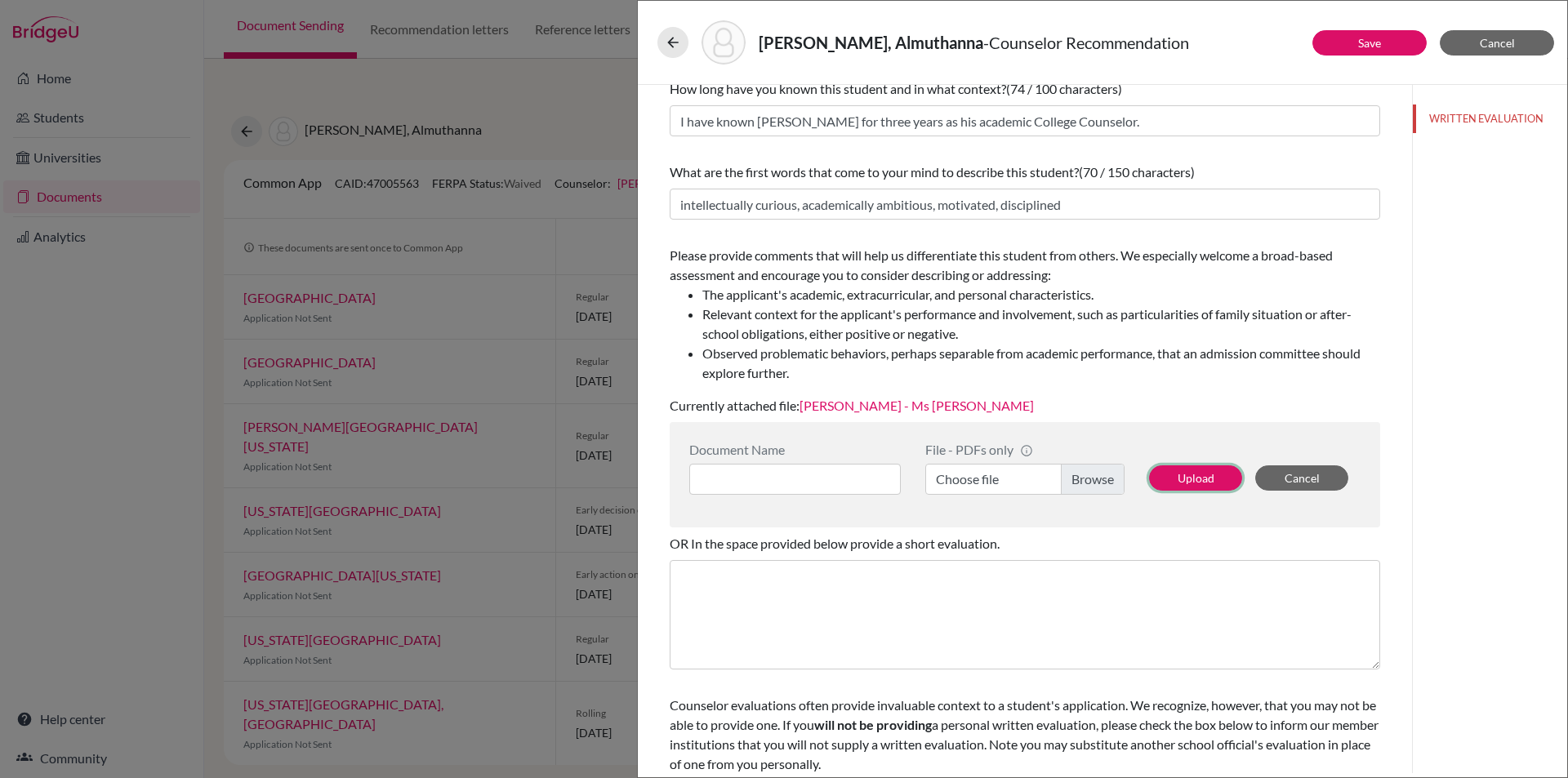
scroll to position [131, 0]
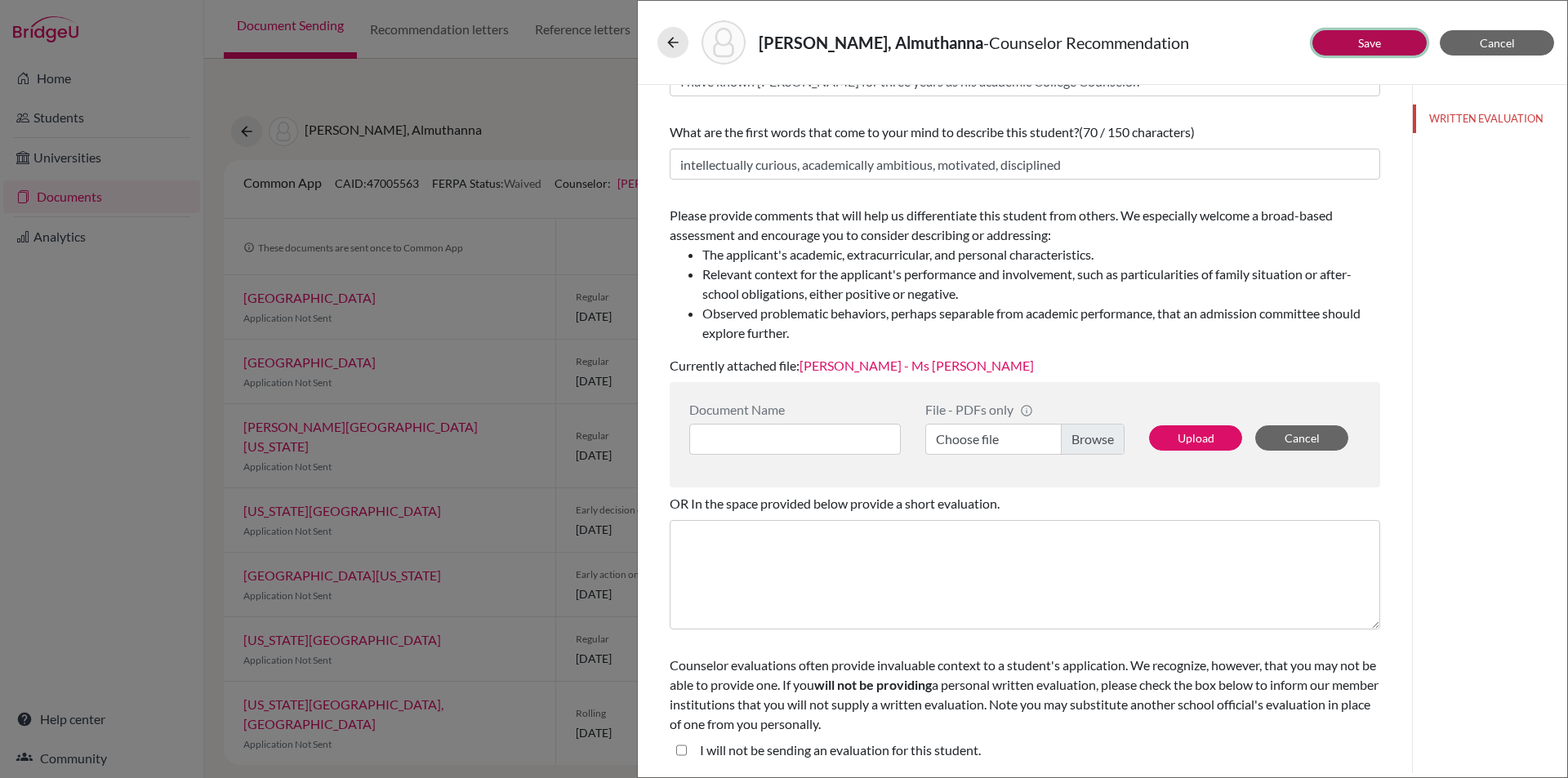
click at [1377, 37] on link "Save" at bounding box center [1369, 42] width 23 height 14
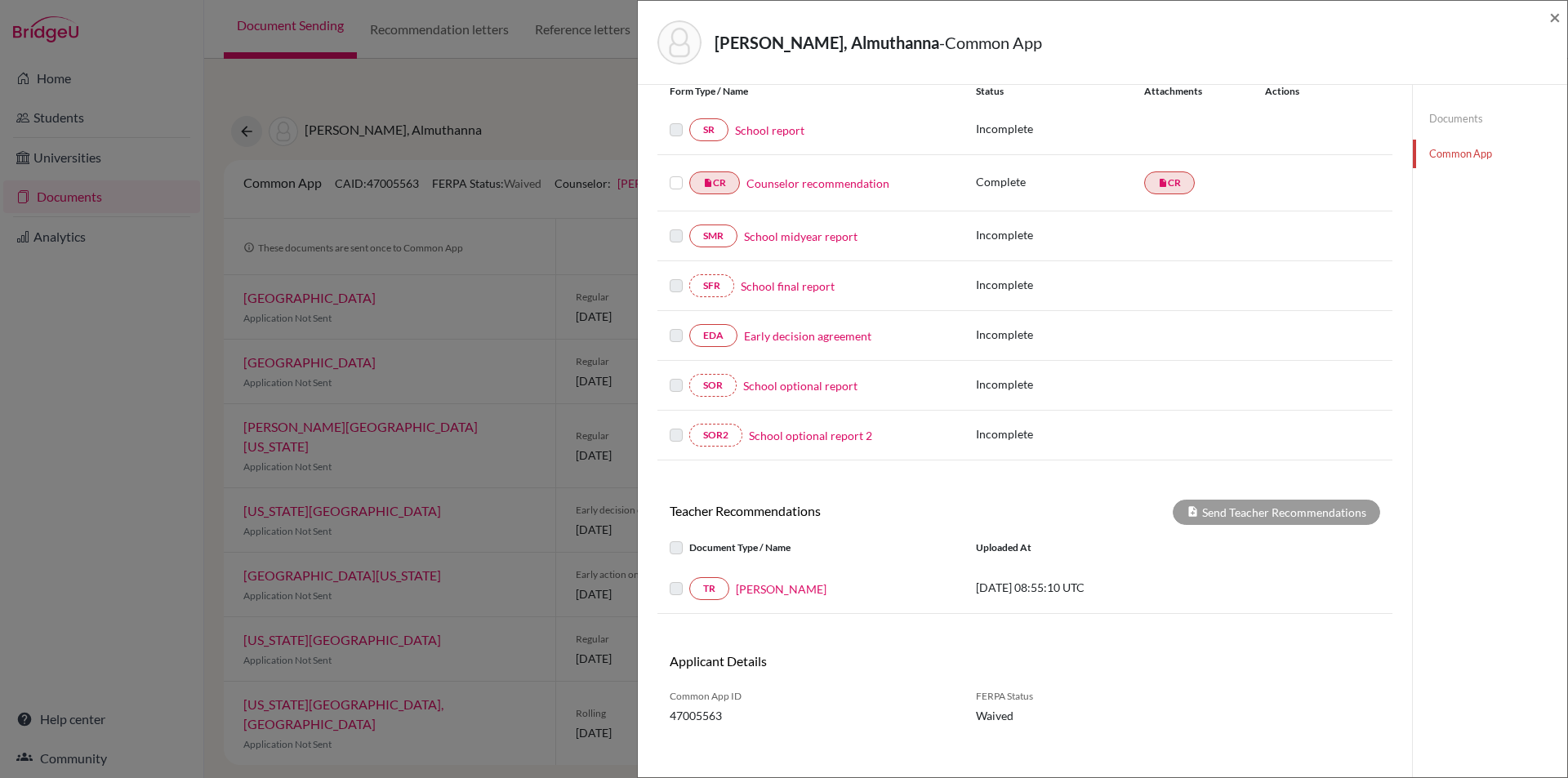
scroll to position [208, 0]
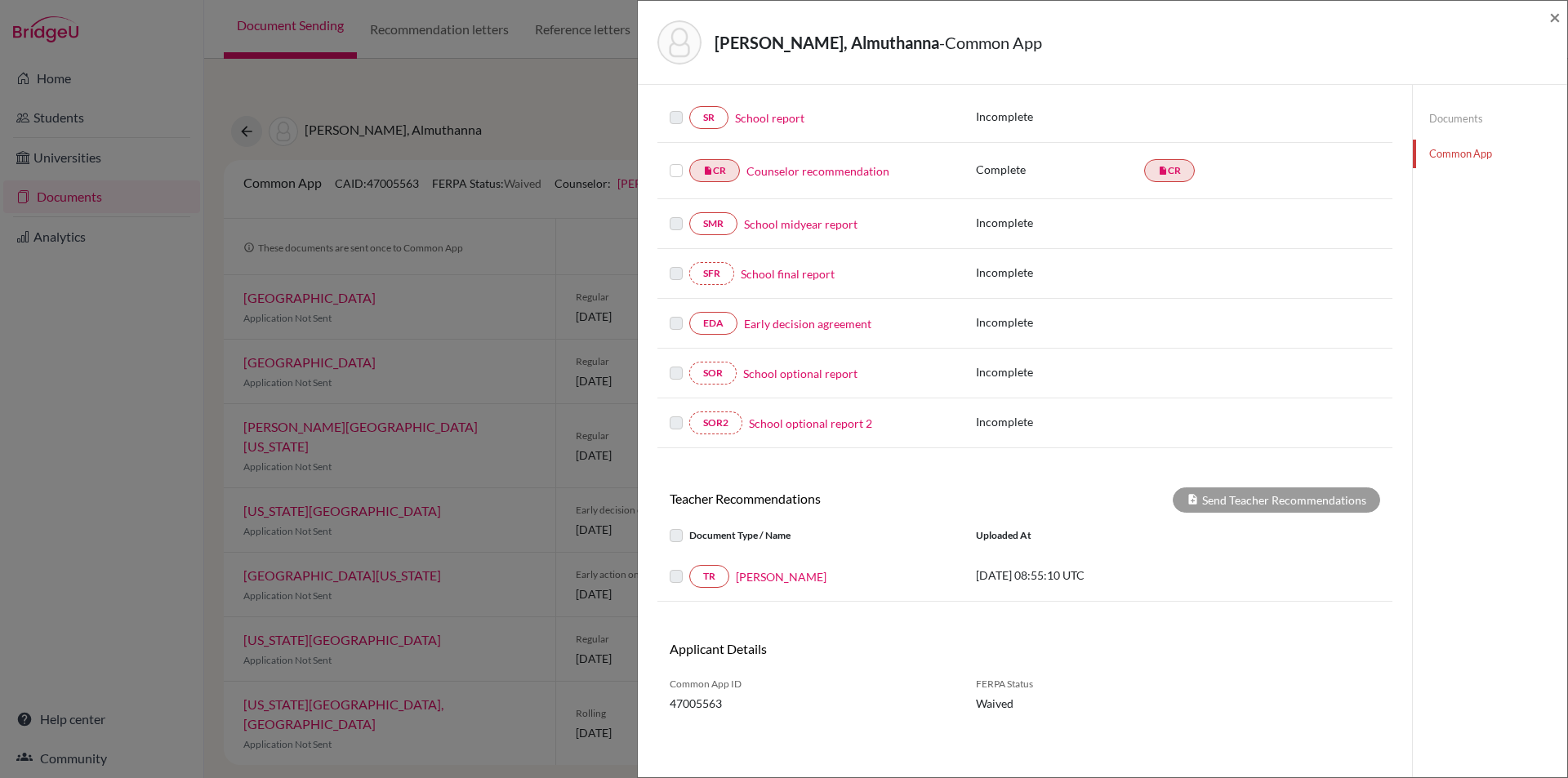
click at [770, 582] on link "Mr Ghaddar" at bounding box center [781, 576] width 91 height 17
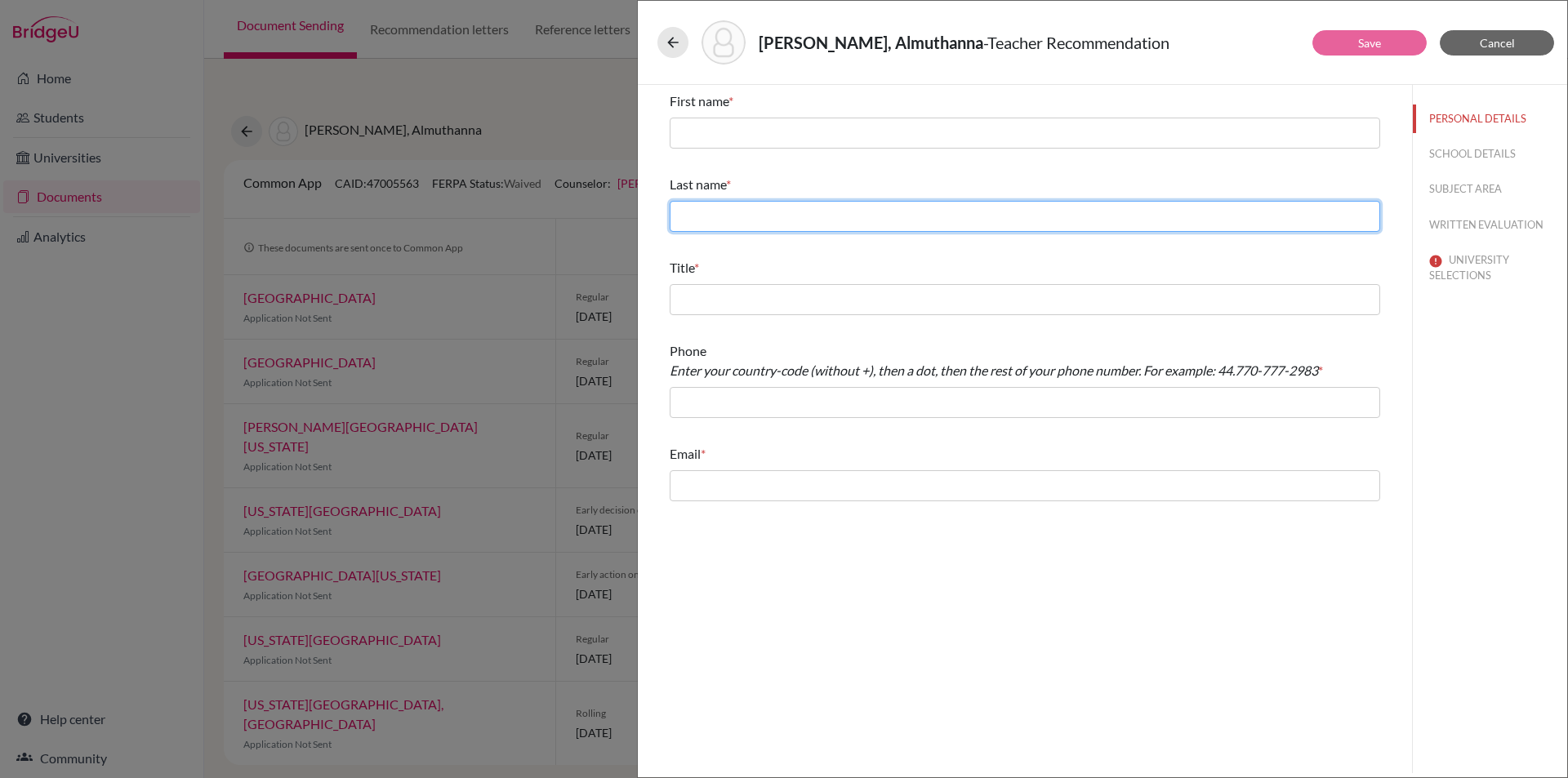
click at [812, 221] on input "text" at bounding box center [1025, 216] width 711 height 31
type input "Ghaddar"
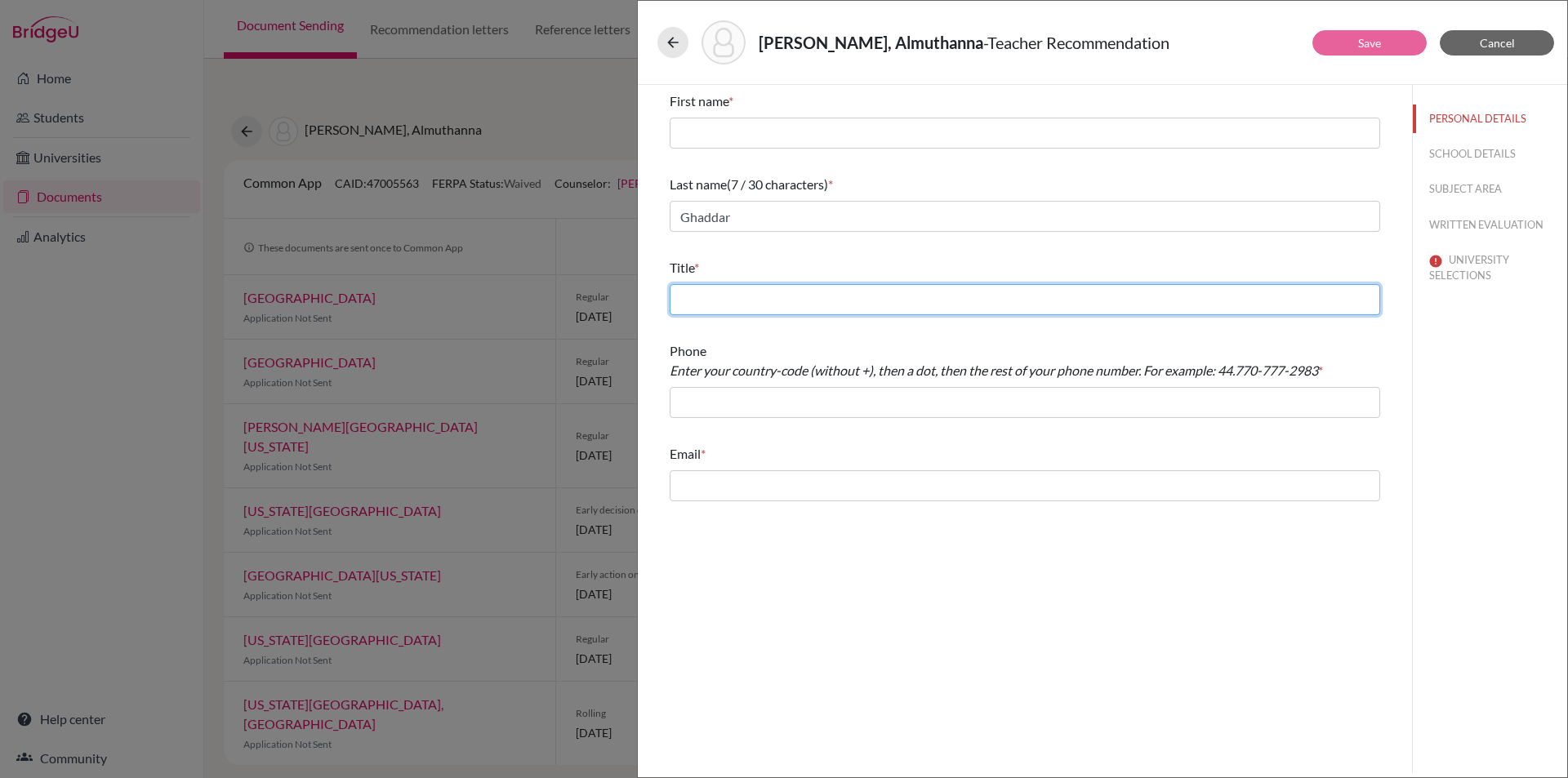
click at [767, 300] on input "text" at bounding box center [1025, 299] width 711 height 31
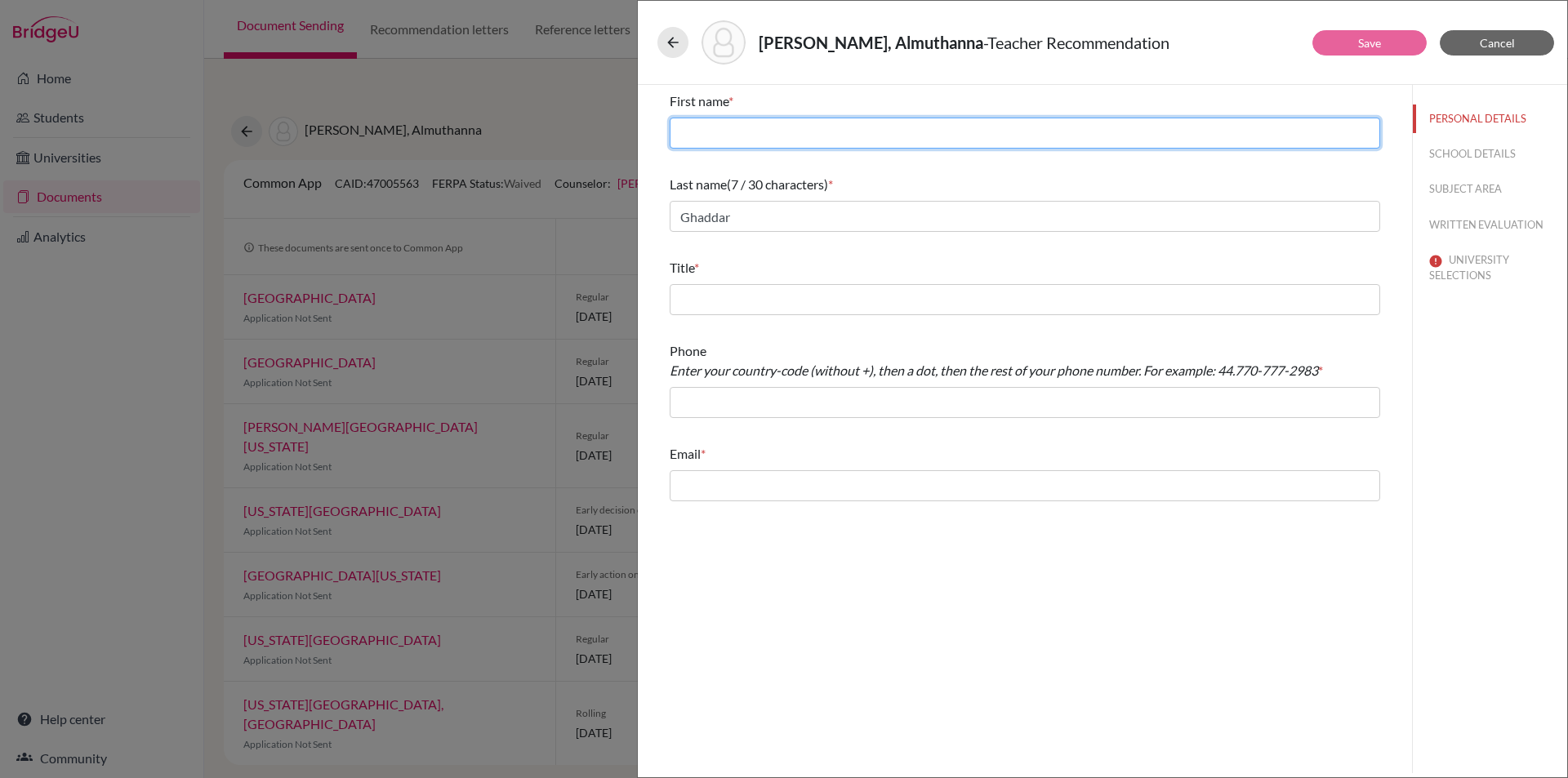
click at [726, 123] on input "text" at bounding box center [1025, 132] width 711 height 31
type input "Mohamad"
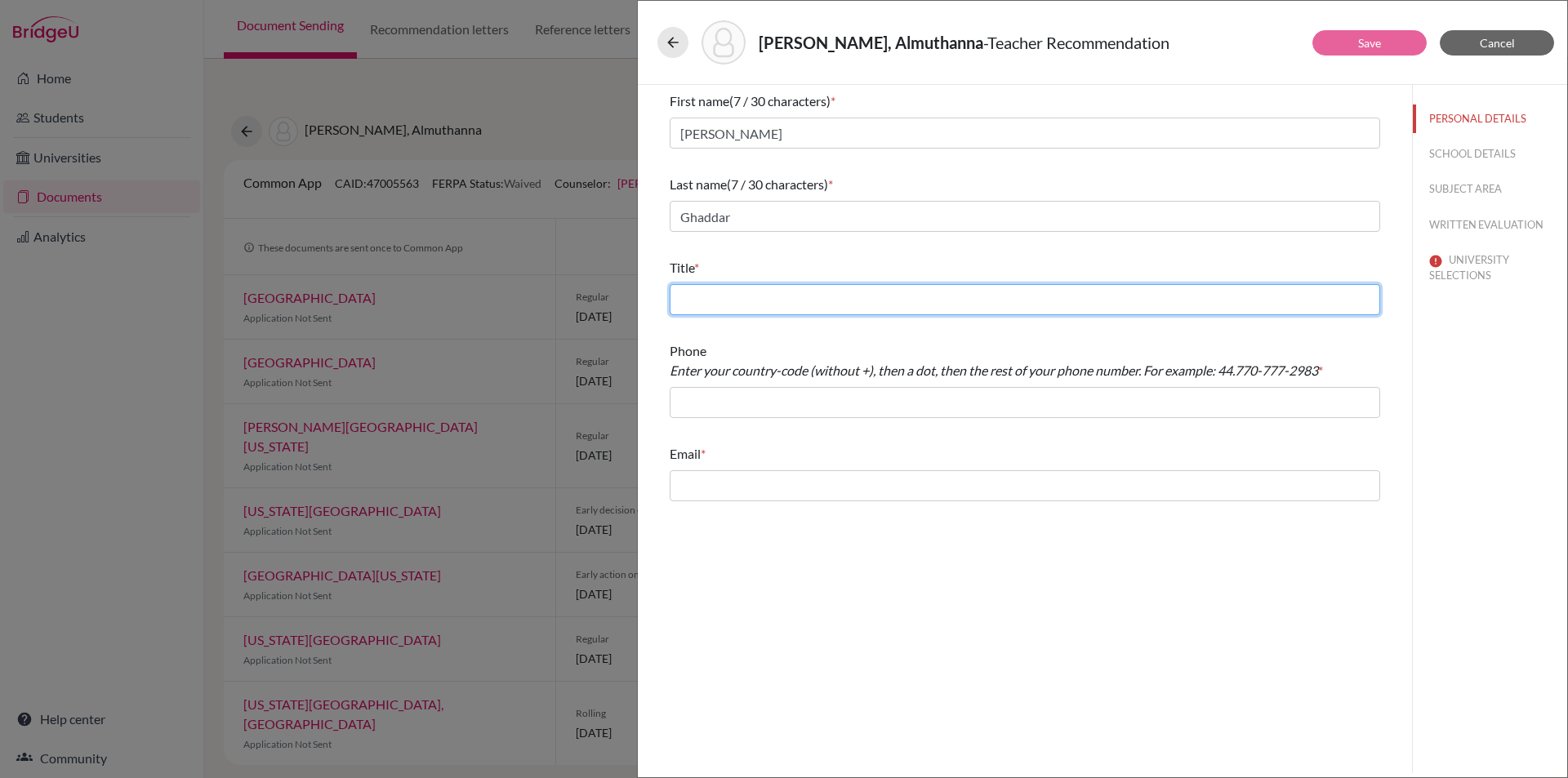
click at [739, 300] on input "text" at bounding box center [1025, 299] width 711 height 31
type input "Physics teacher"
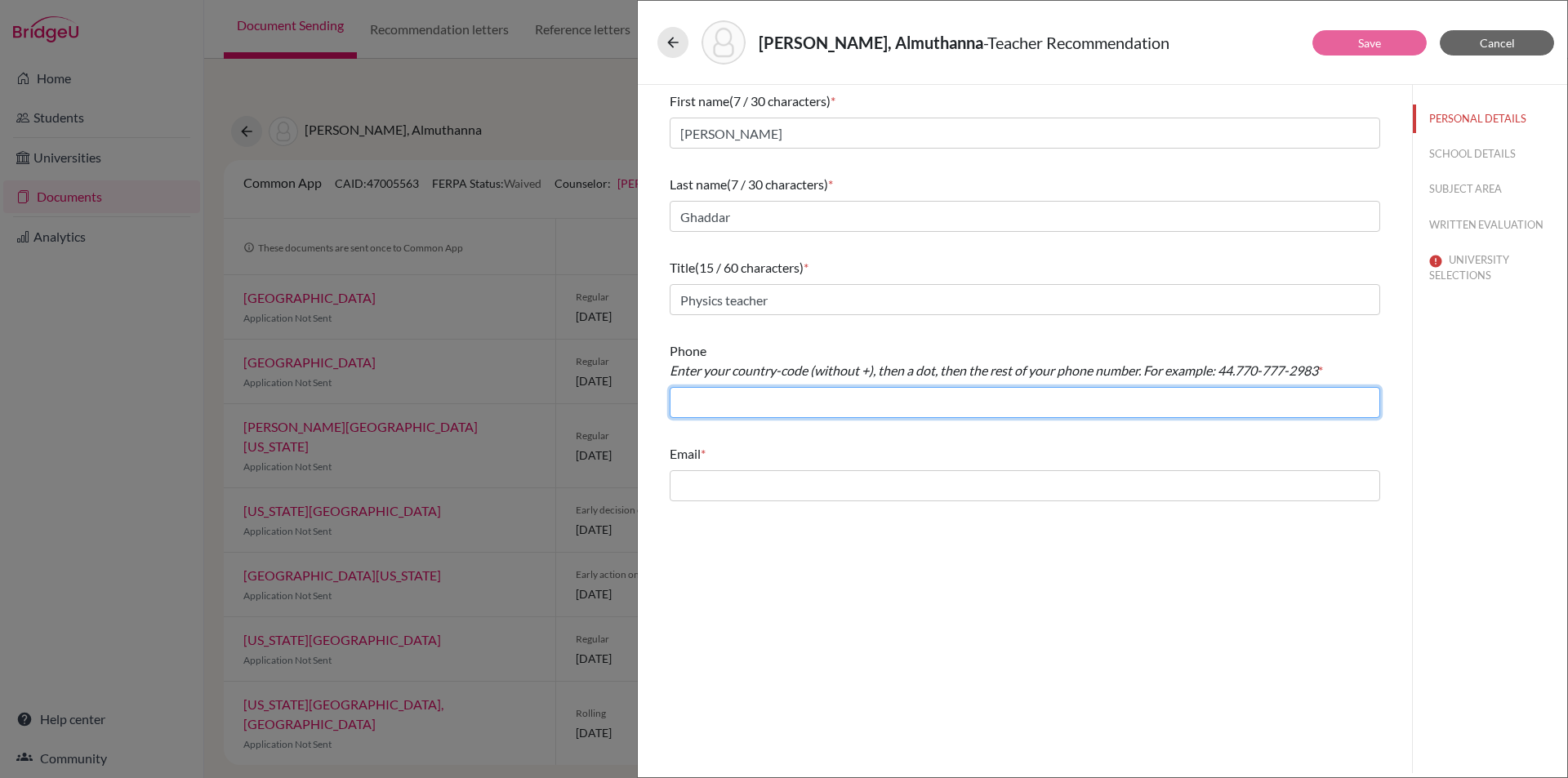
click at [786, 403] on input "text" at bounding box center [1025, 402] width 711 height 31
type input "966.126917367"
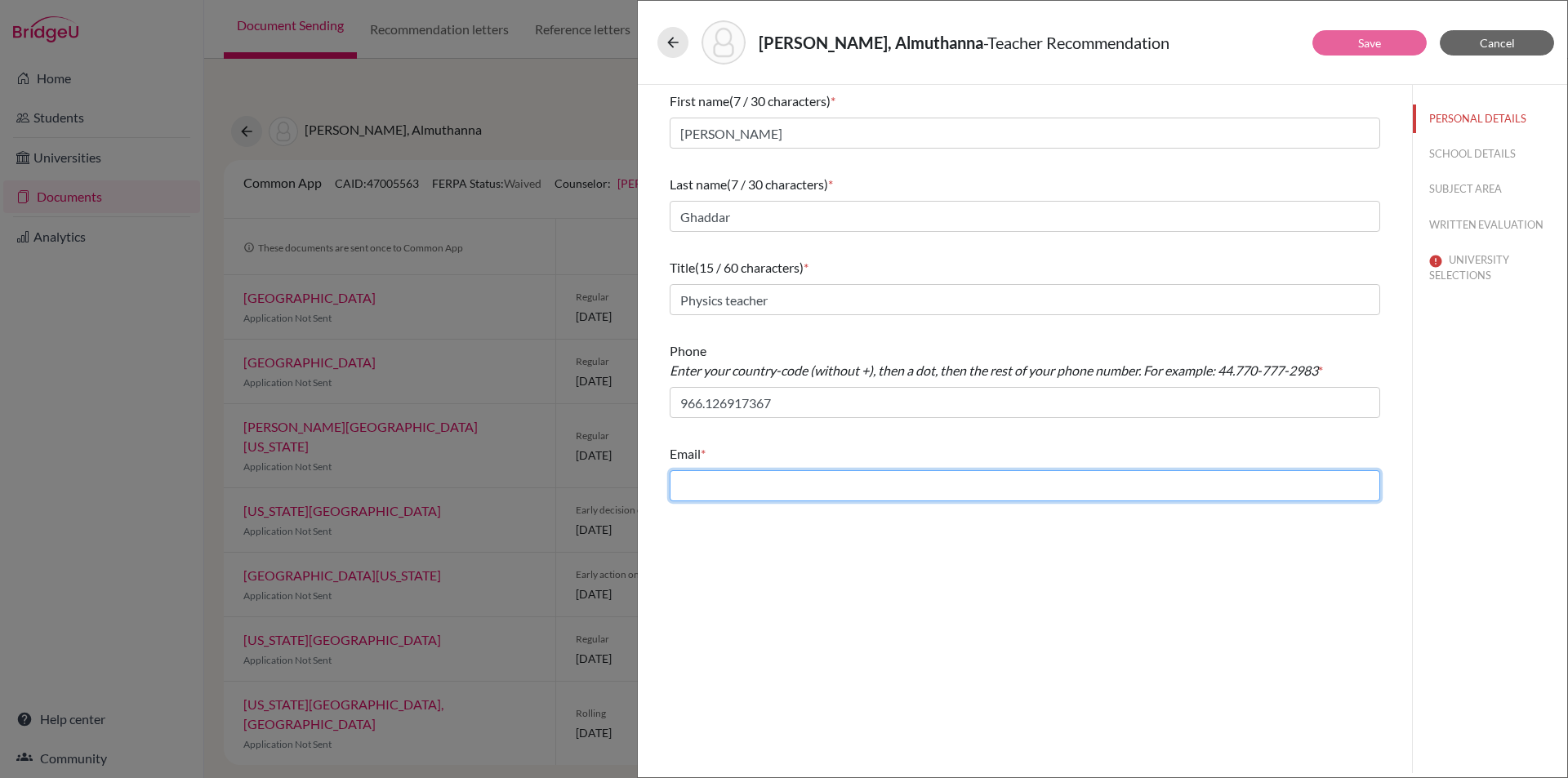
click at [742, 487] on input "text" at bounding box center [1025, 485] width 711 height 31
type input "m.ghaddar@jks.edu.sa"
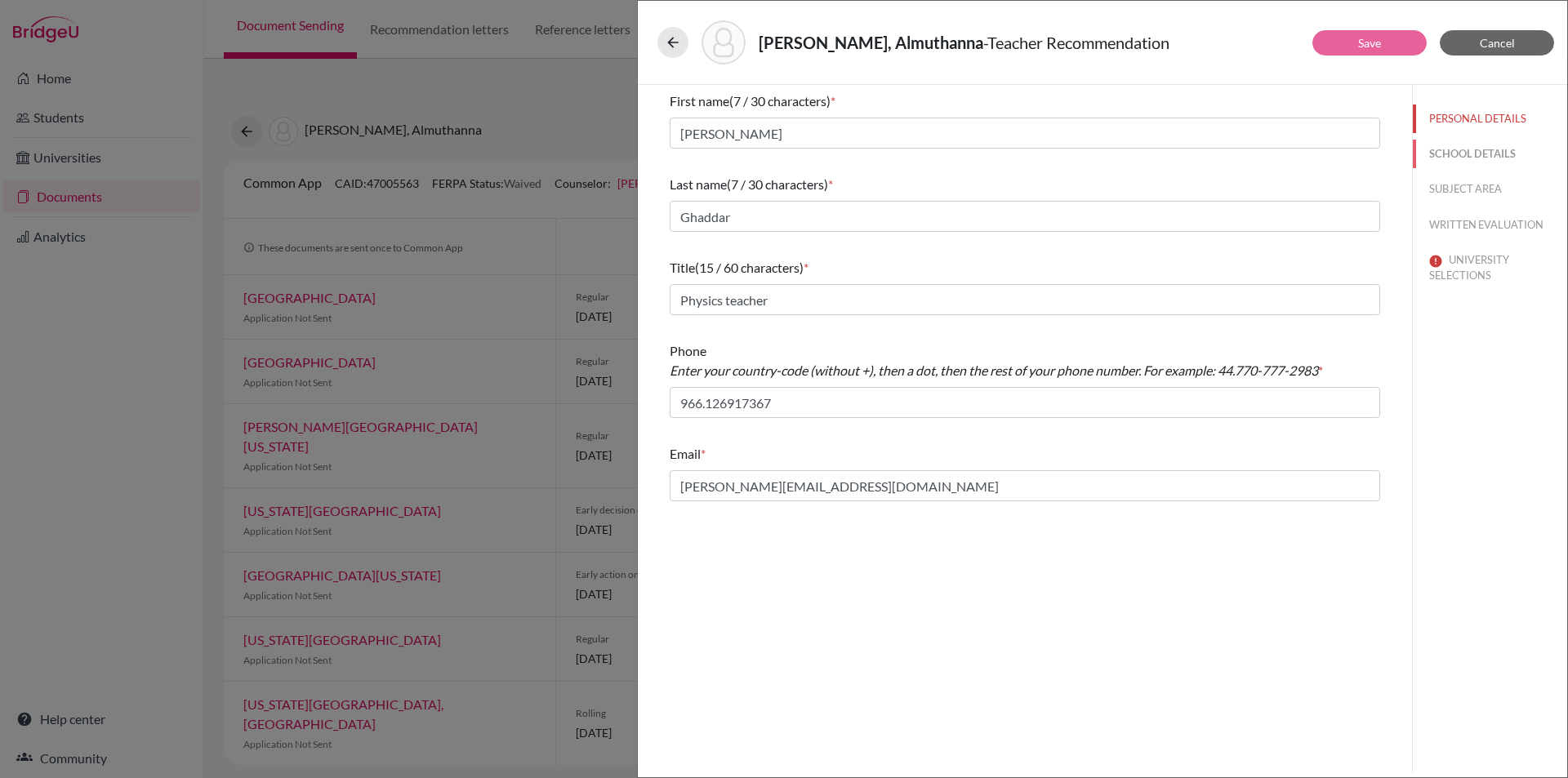
click at [1455, 152] on button "SCHOOL DETAILS" at bounding box center [1490, 154] width 155 height 29
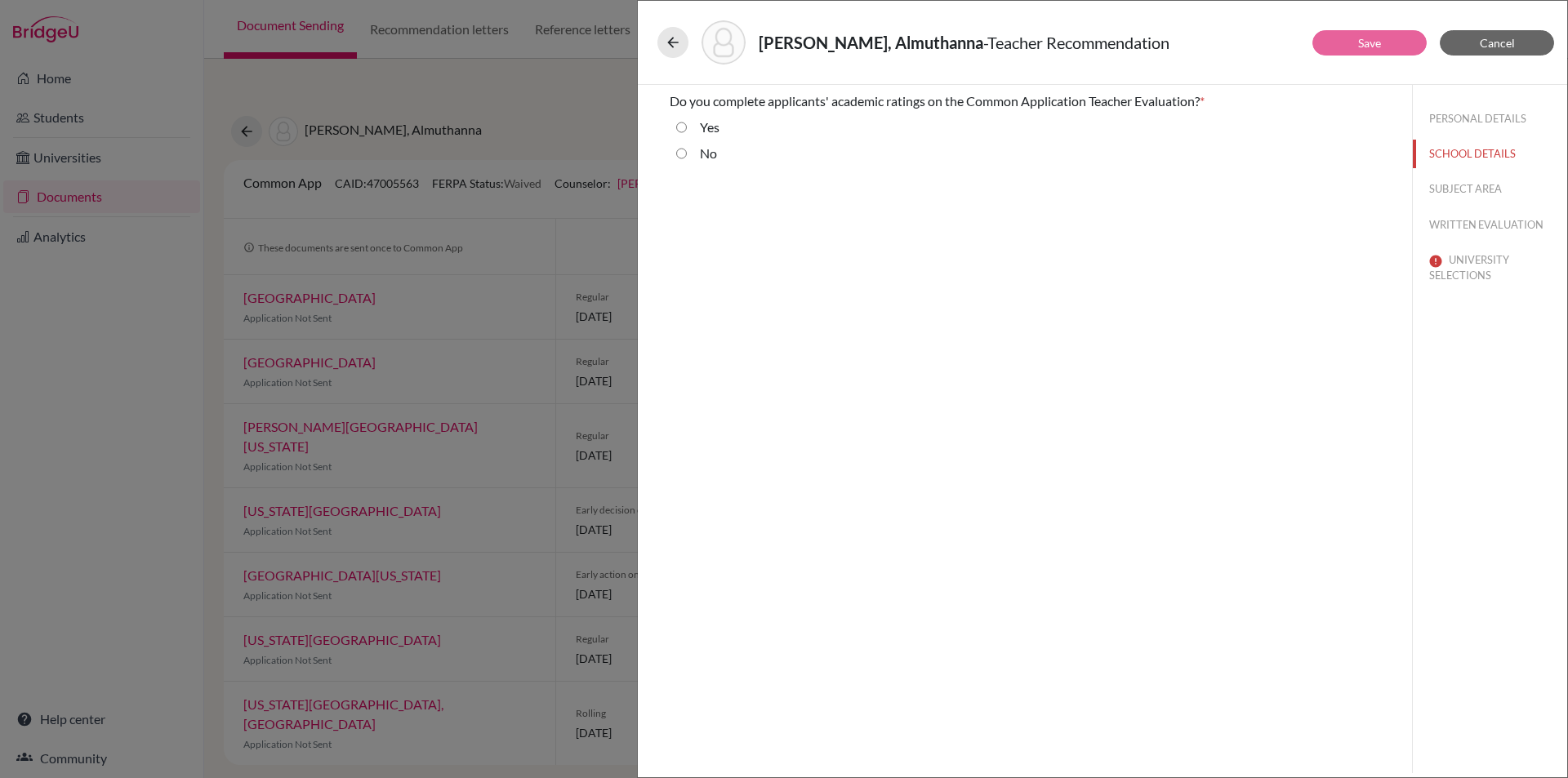
click at [677, 155] on input "No" at bounding box center [681, 154] width 11 height 20
radio input "true"
click at [1452, 183] on button "SUBJECT AREA" at bounding box center [1490, 188] width 155 height 29
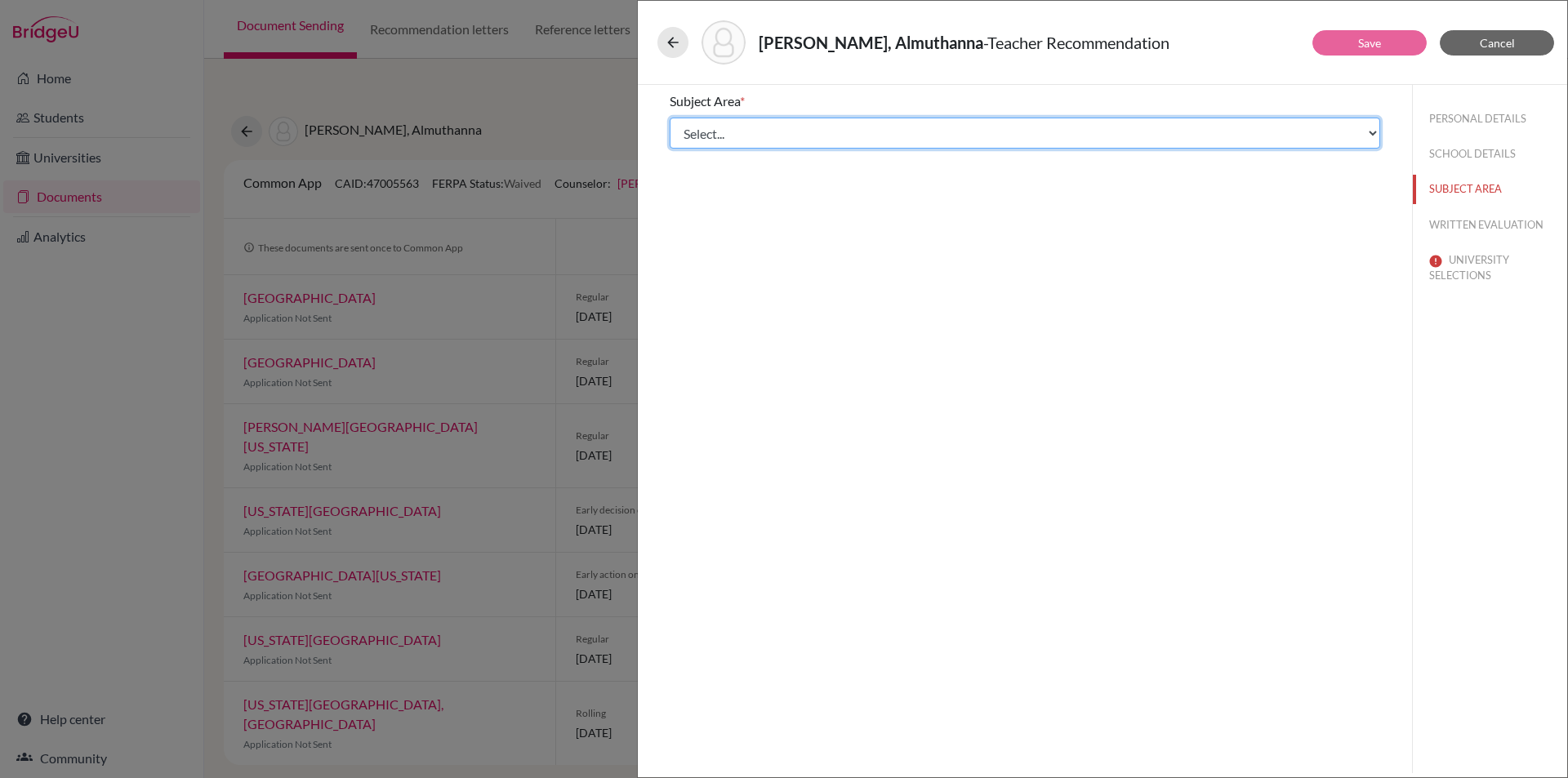
click at [761, 134] on select "Select... Math English Science World Language Social Studies Other Computer Sci…" at bounding box center [1025, 132] width 711 height 31
select select "2"
click at [670, 117] on select "Select... Math English Science World Language Social Studies Other Computer Sci…" at bounding box center [1025, 132] width 711 height 31
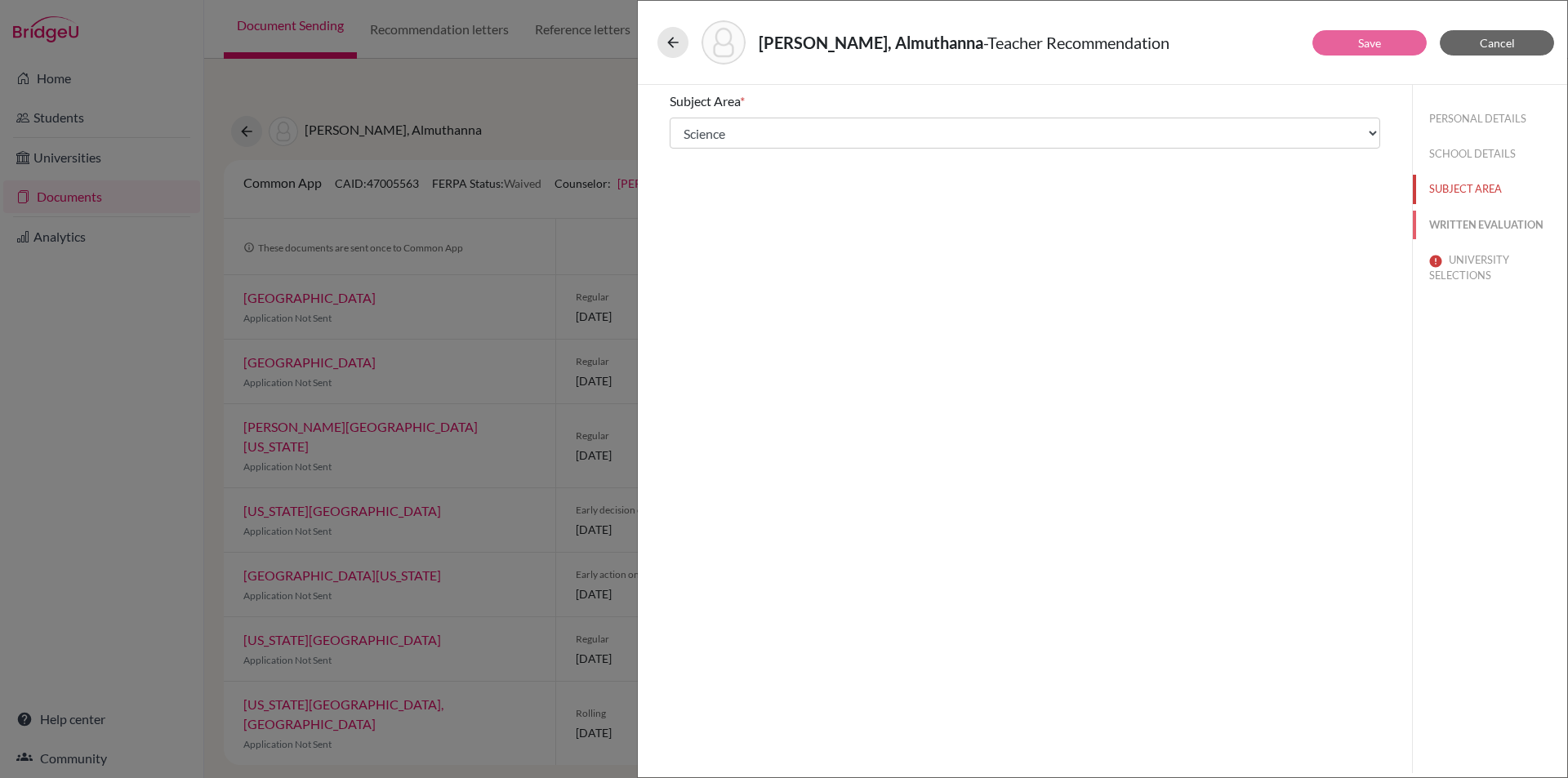
click at [1472, 220] on button "WRITTEN EVALUATION" at bounding box center [1490, 225] width 155 height 29
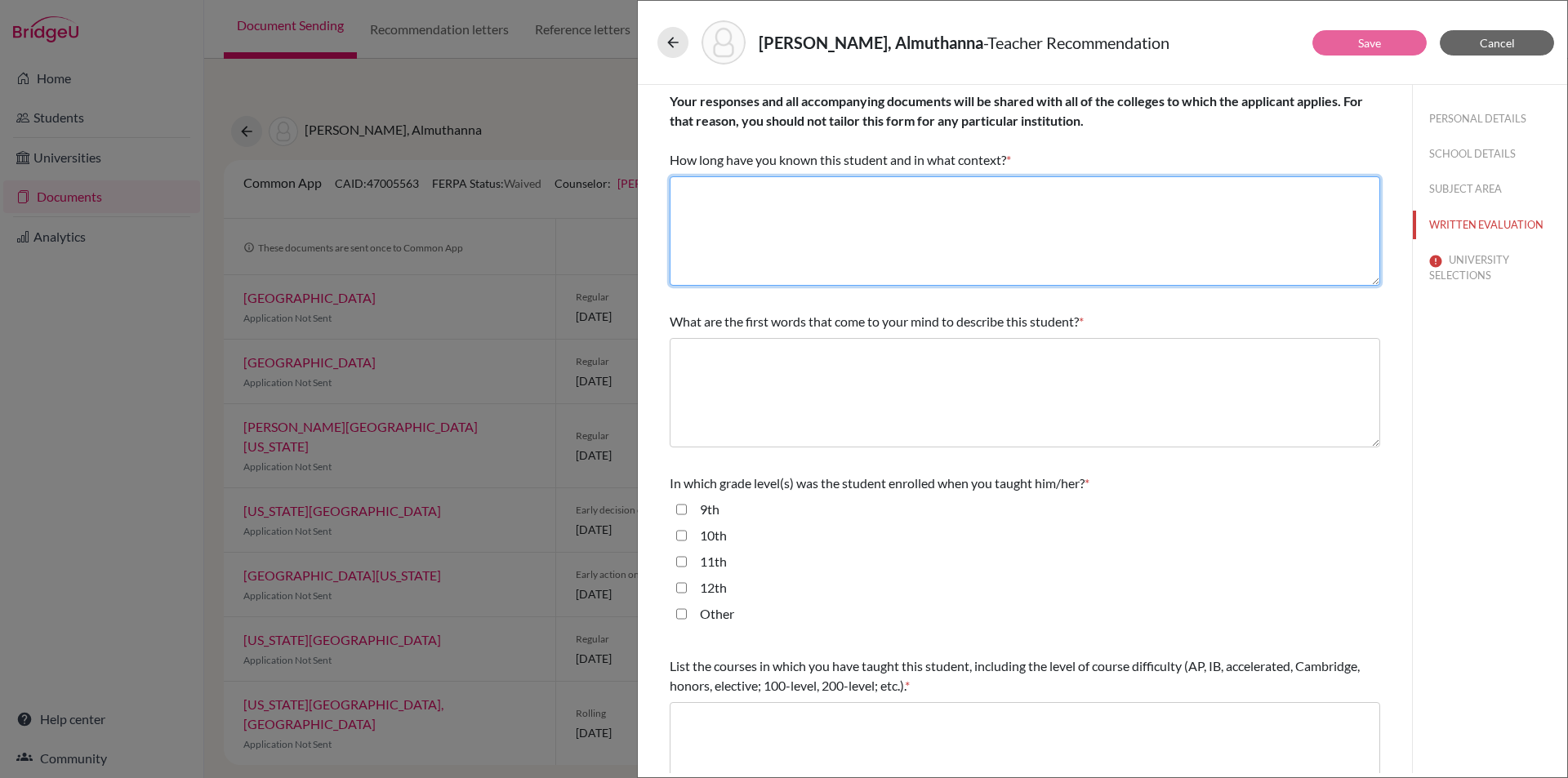
drag, startPoint x: 839, startPoint y: 200, endPoint x: 899, endPoint y: 207, distance: 60.4
click at [839, 199] on textarea at bounding box center [1025, 231] width 711 height 109
type textarea "I have known Almuthanna for a year as his Physics teacher."
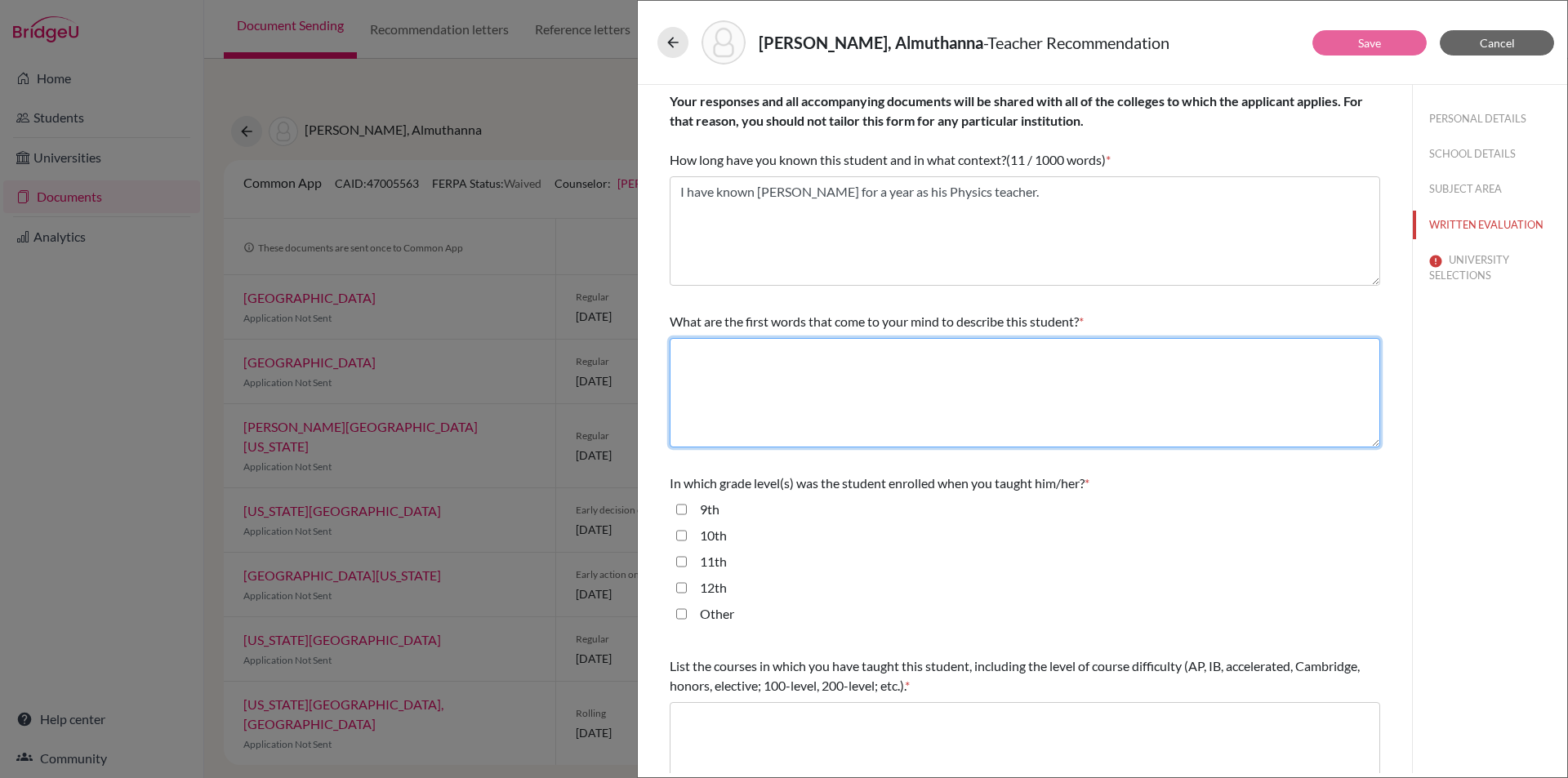
click at [801, 364] on textarea at bounding box center [1025, 392] width 711 height 109
type textarea "determined, theoretical thinker, analytical"
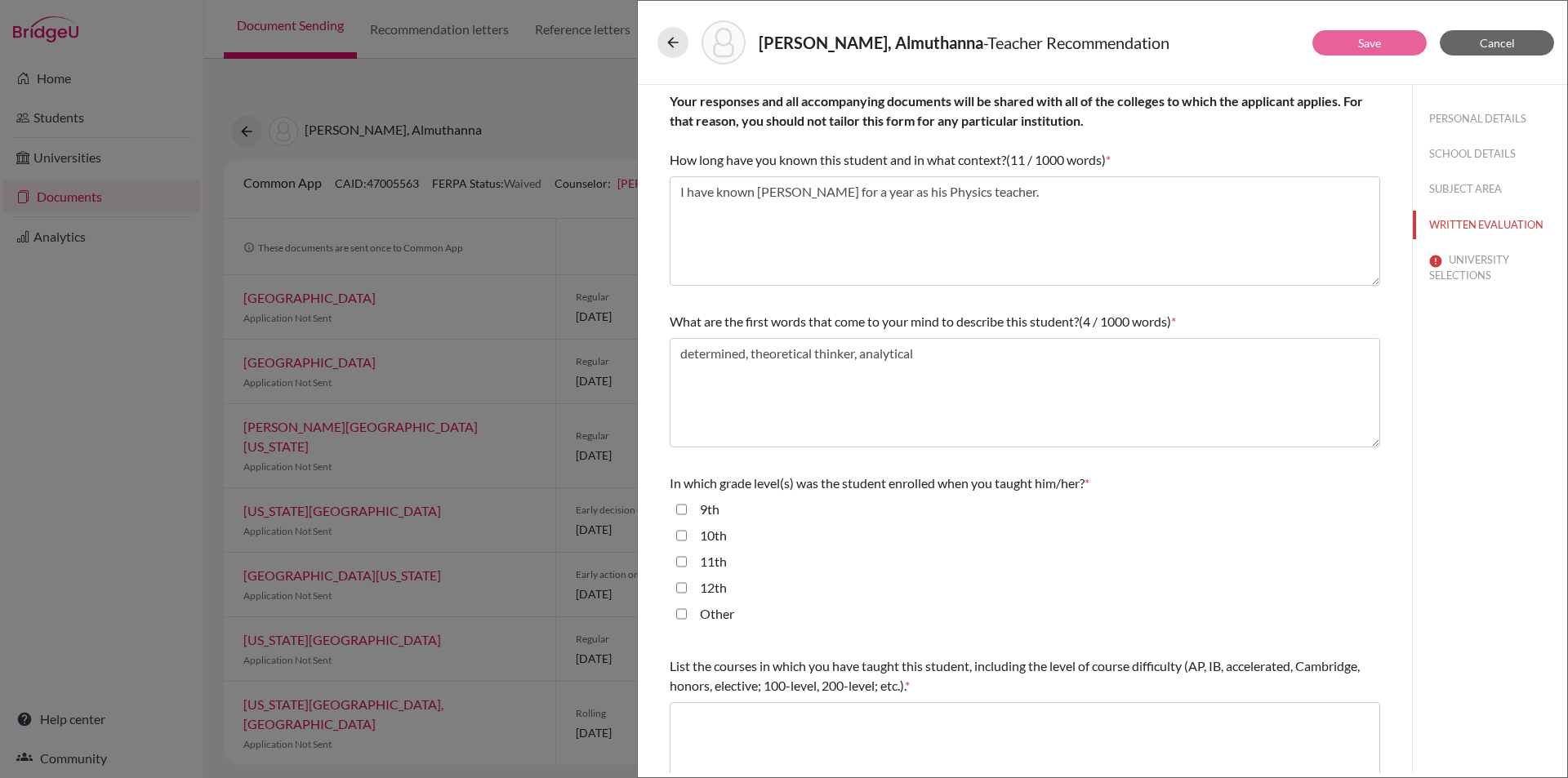
click at [680, 561] on input "11th" at bounding box center [681, 562] width 11 height 20
checkbox input "true"
click at [683, 587] on input "12th" at bounding box center [681, 588] width 11 height 20
checkbox input "true"
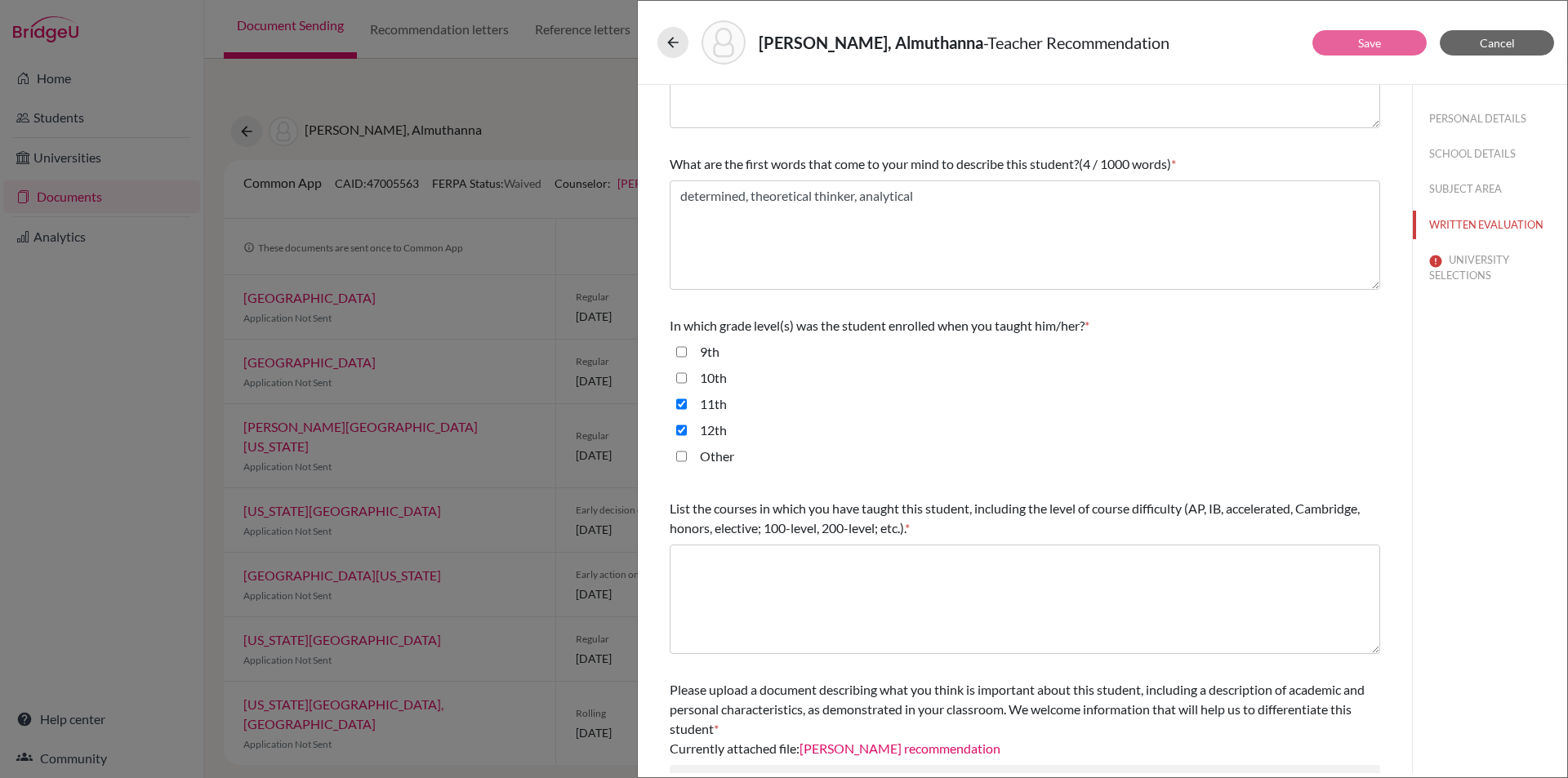
scroll to position [164, 0]
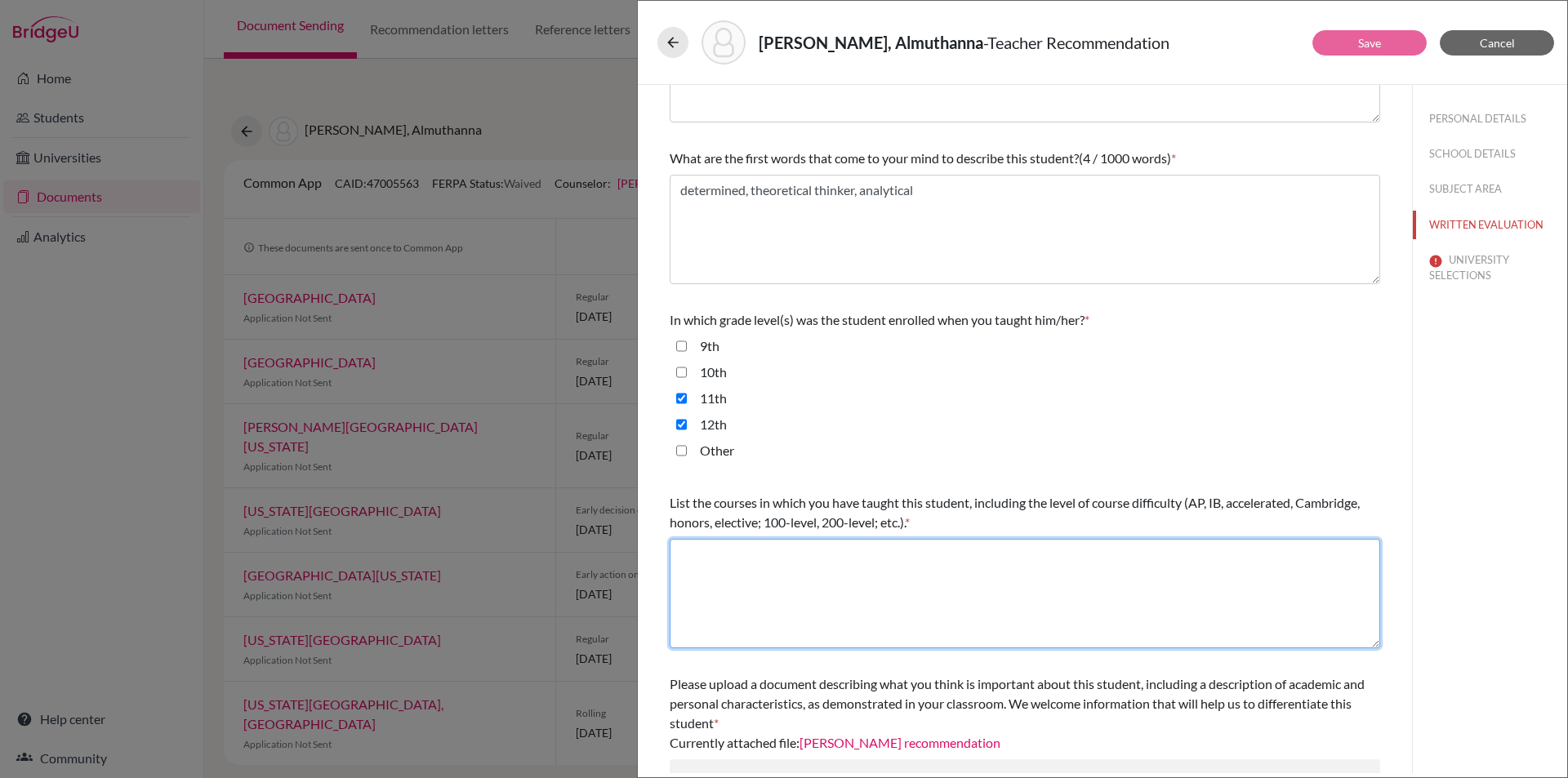
click at [691, 555] on textarea at bounding box center [1025, 594] width 711 height 109
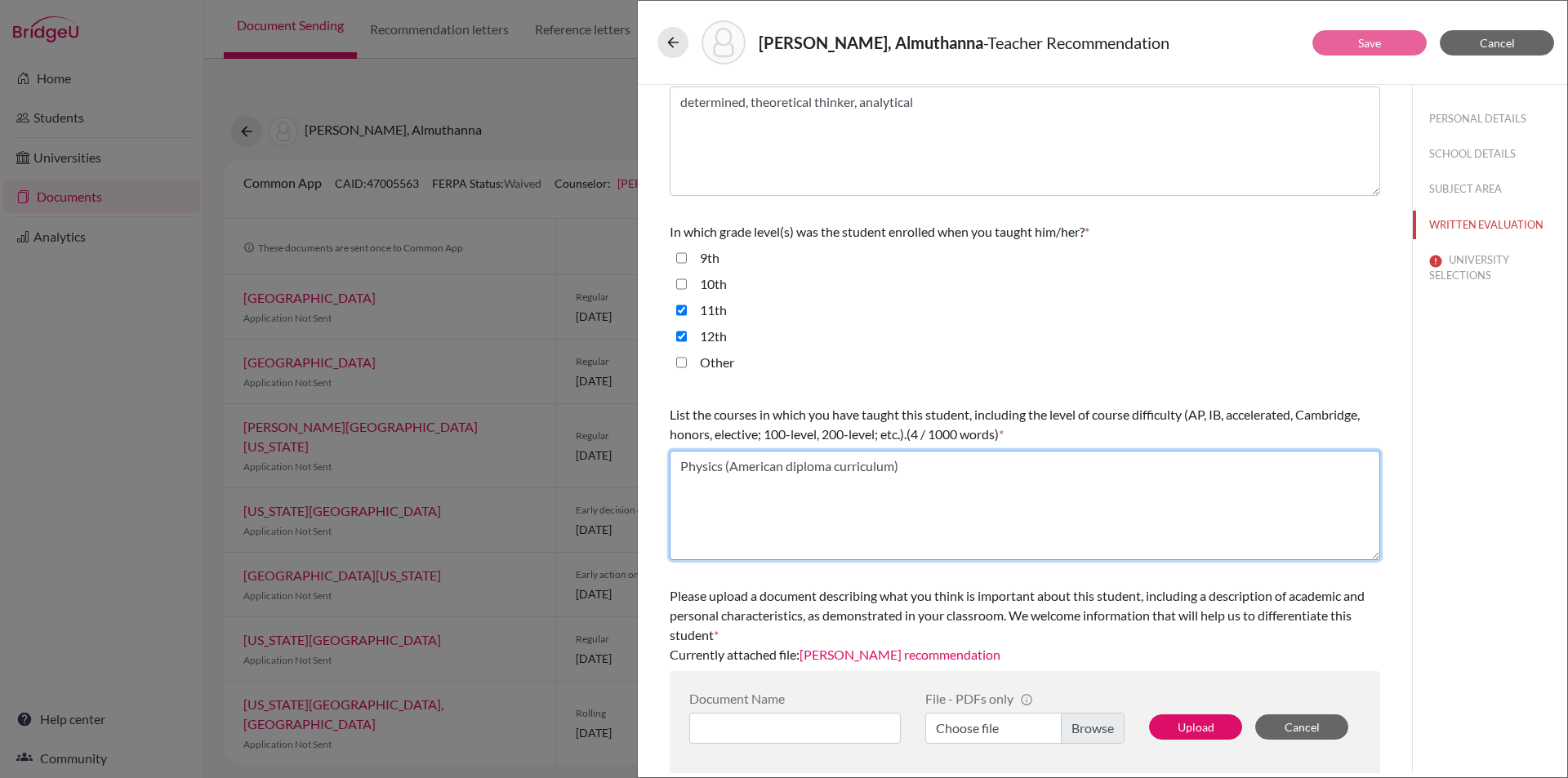
scroll to position [254, 0]
type textarea "Physics (American diploma curriculum)"
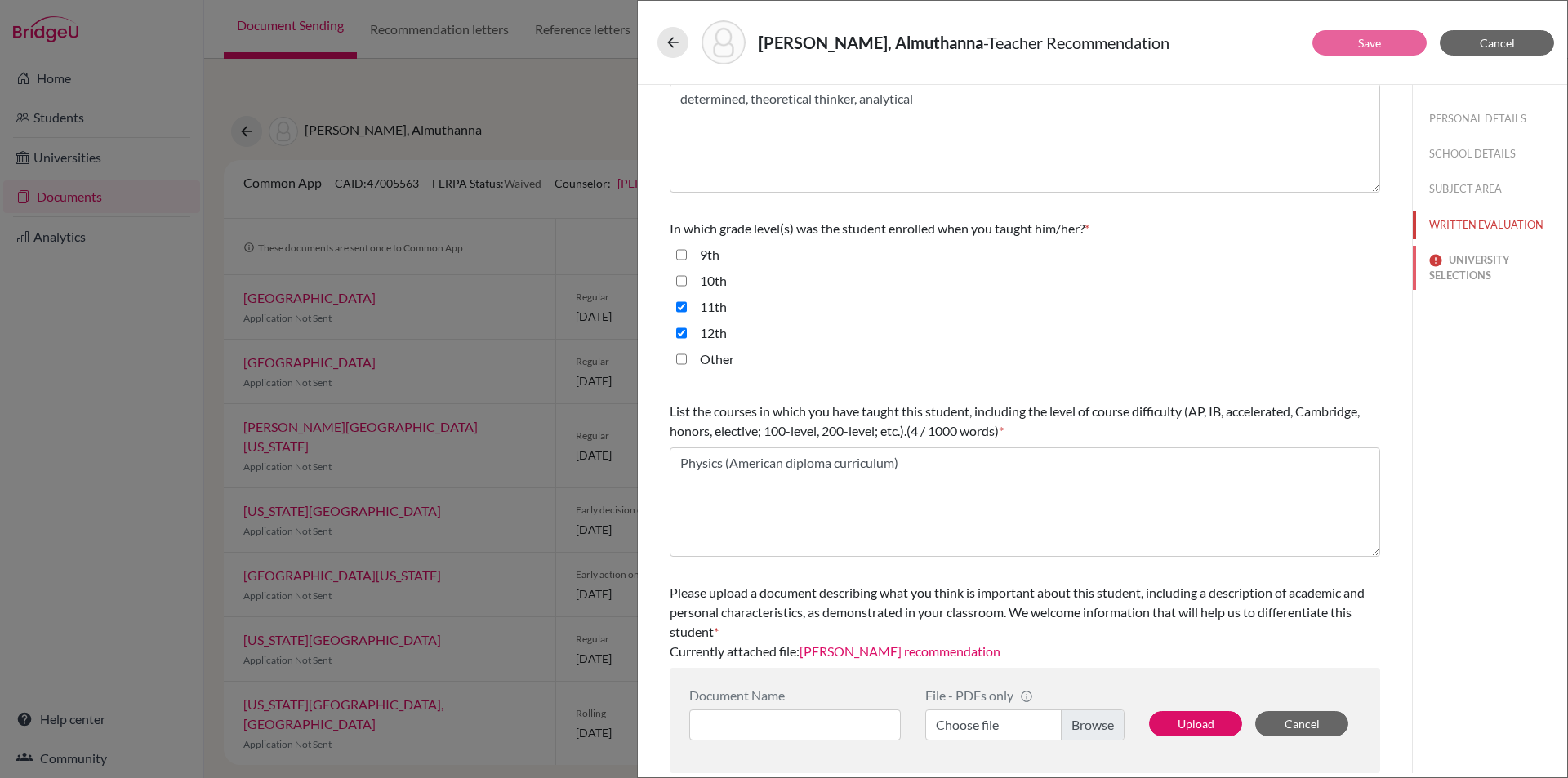
click at [1458, 261] on button "UNIVERSITY SELECTIONS" at bounding box center [1490, 267] width 155 height 44
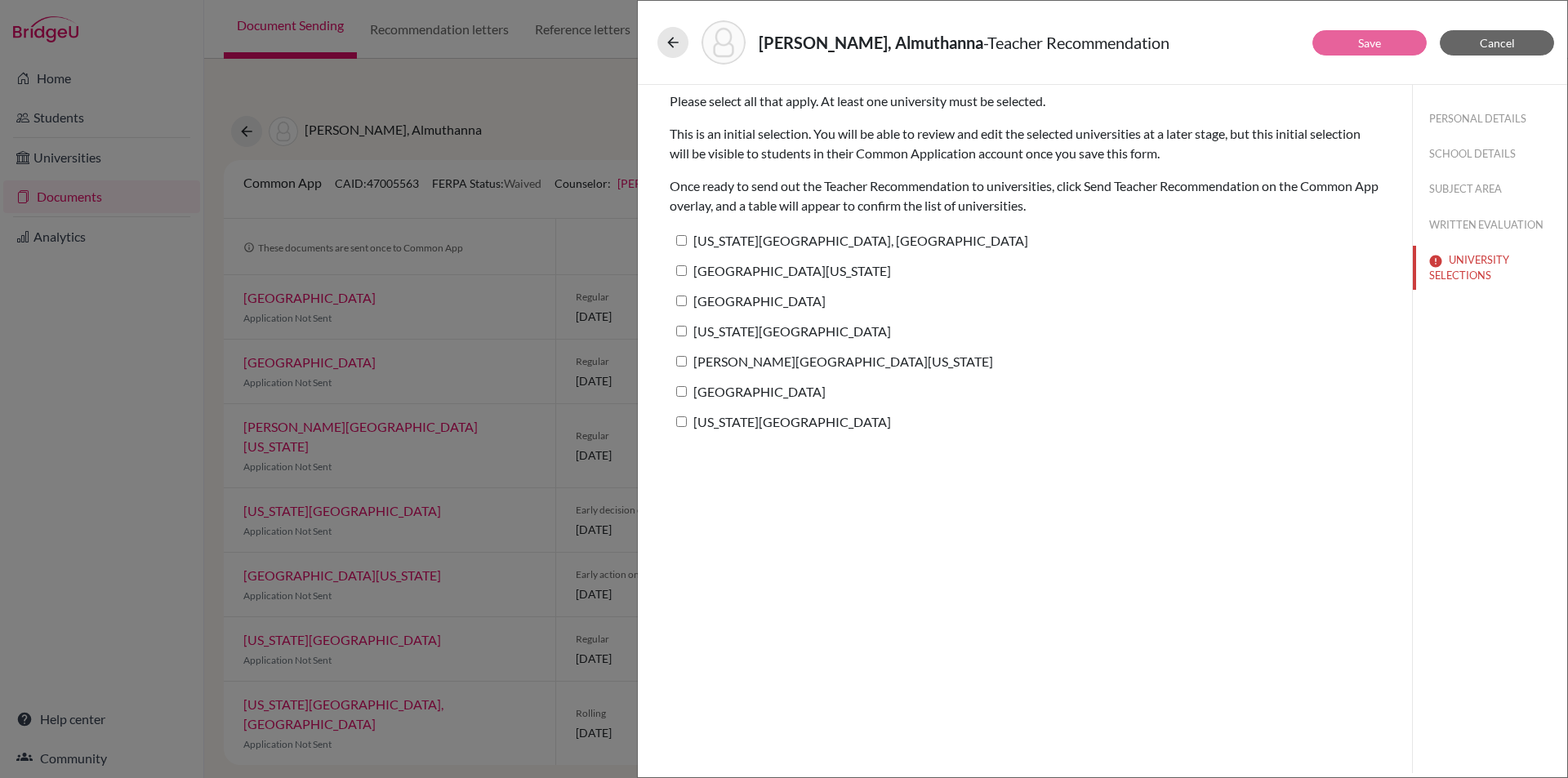
click at [682, 240] on input "Pennsylvania State University, University Park" at bounding box center [681, 241] width 11 height 11
checkbox input "true"
click at [1366, 44] on link "Save" at bounding box center [1369, 42] width 23 height 14
